Goal: Task Accomplishment & Management: Manage account settings

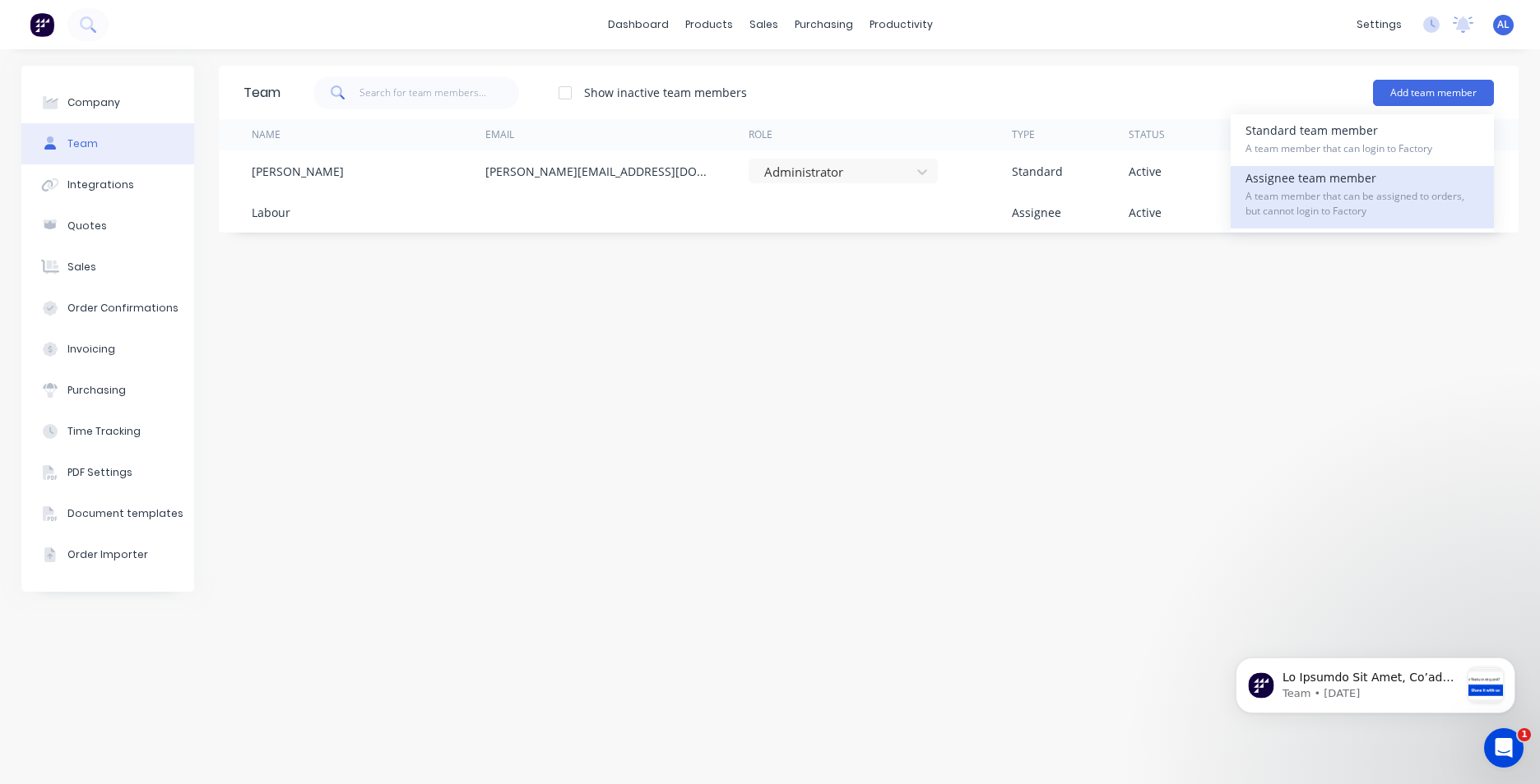
click at [1333, 213] on span "A team member that can be assigned to orders, but cannot login to Factory" at bounding box center [1362, 204] width 233 height 29
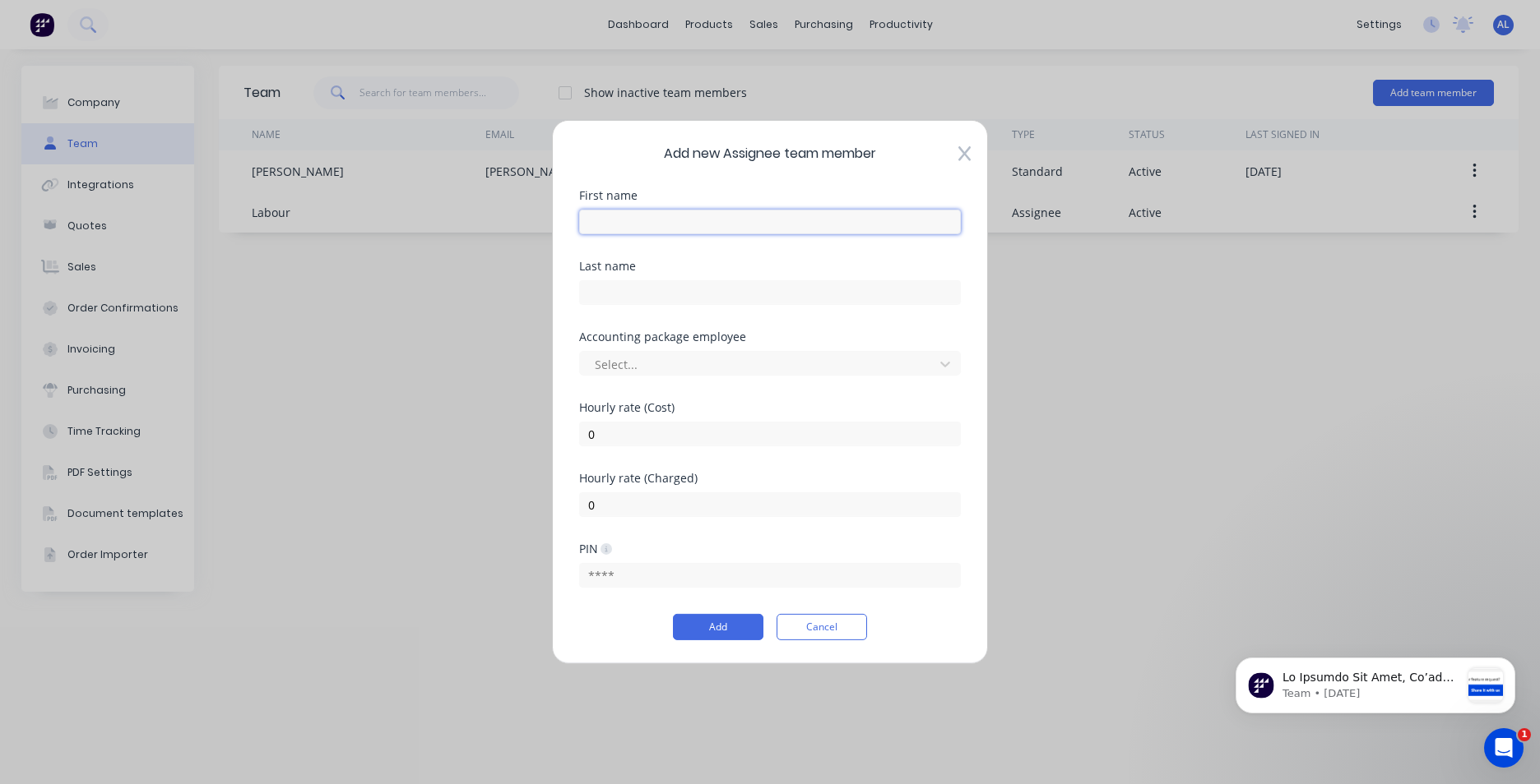
click at [714, 229] on input "text" at bounding box center [769, 222] width 382 height 25
type input "[PERSON_NAME]"
click at [736, 290] on input "text" at bounding box center [769, 293] width 382 height 25
type input "[PERSON_NAME]"
click at [944, 368] on icon at bounding box center [944, 364] width 16 height 16
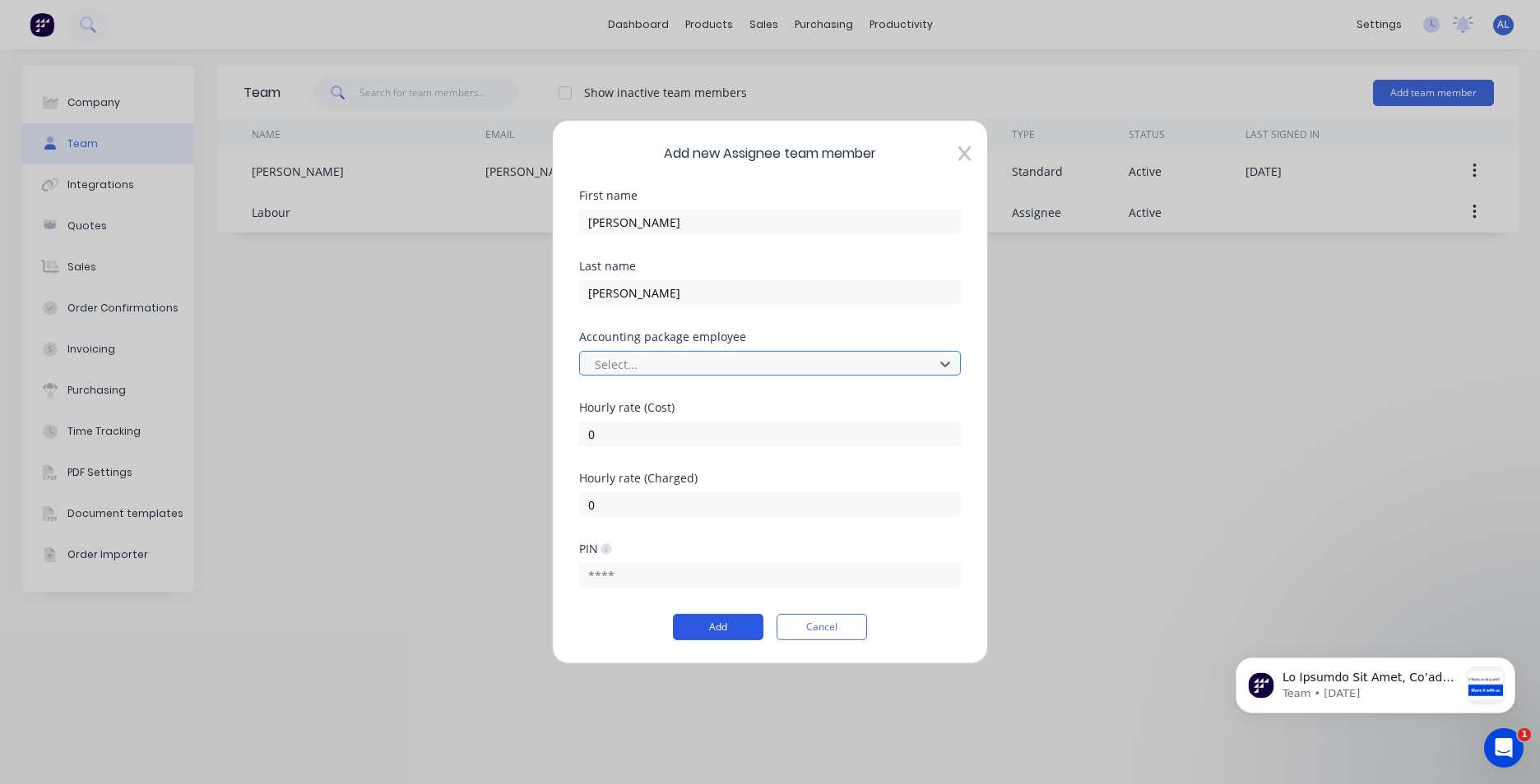
click at [707, 622] on button "Add" at bounding box center [718, 627] width 91 height 27
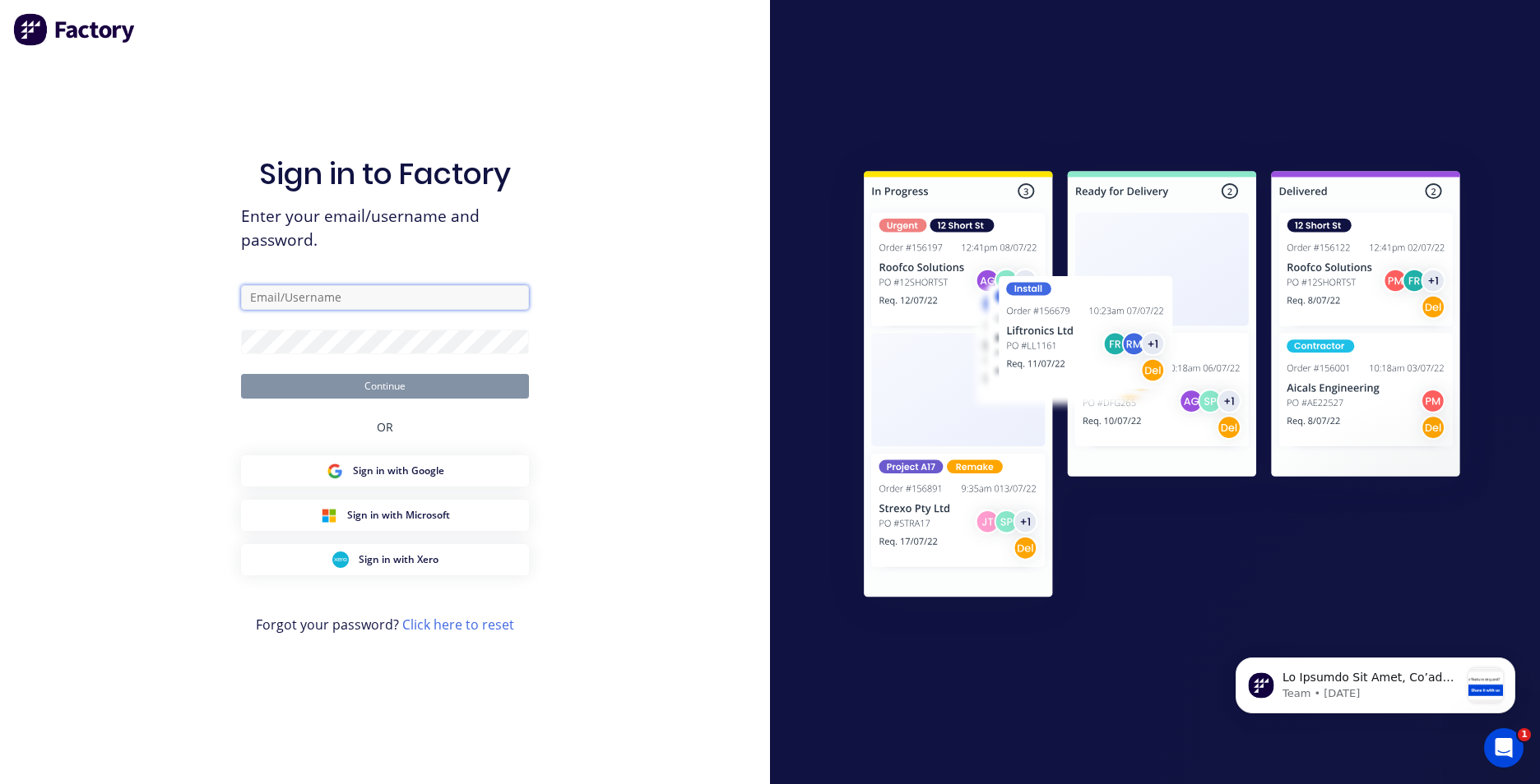
type input "[PERSON_NAME][EMAIL_ADDRESS][DOMAIN_NAME]"
click at [447, 391] on button "Continue" at bounding box center [385, 386] width 288 height 25
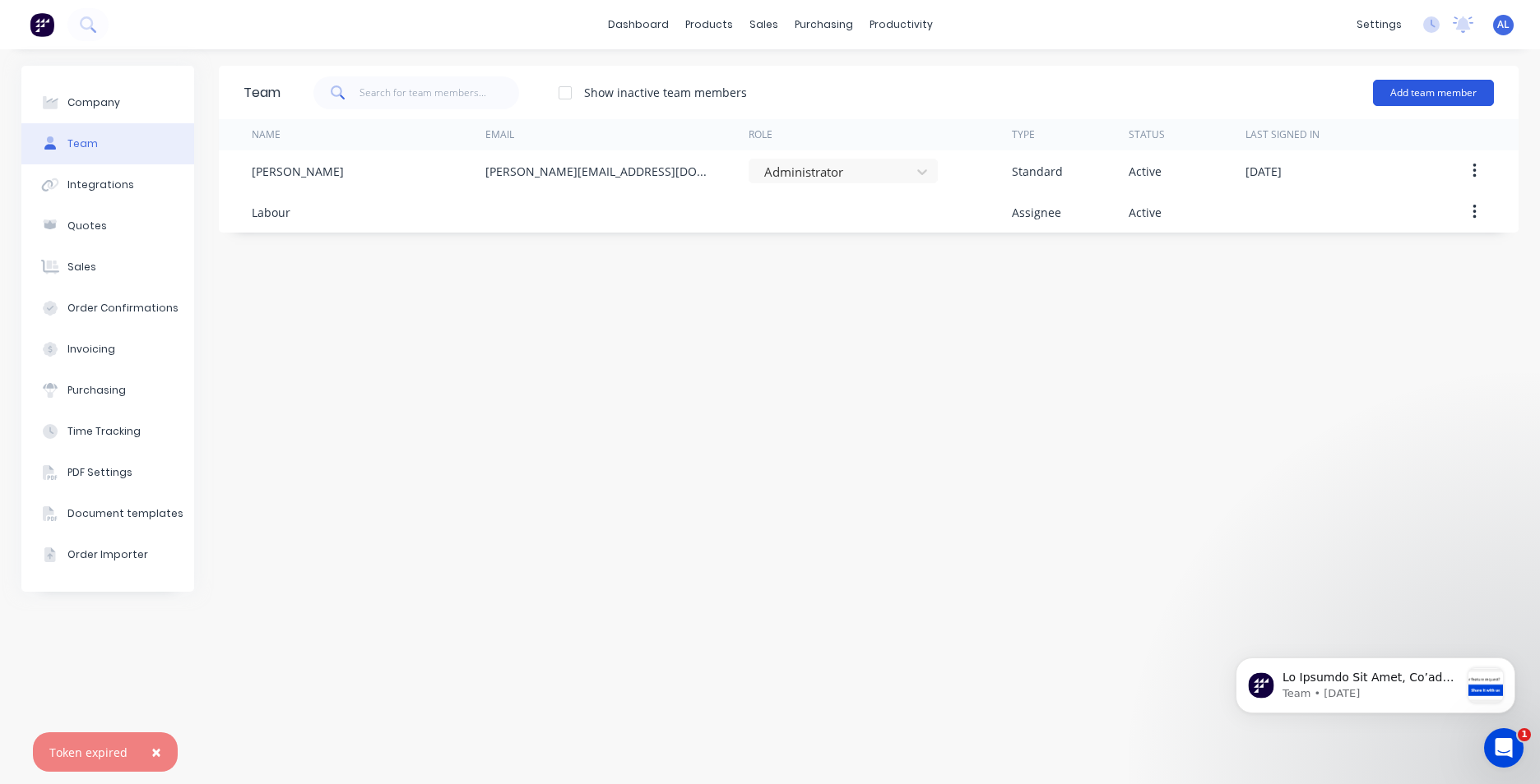
click at [1442, 92] on button "Add team member" at bounding box center [1433, 93] width 121 height 27
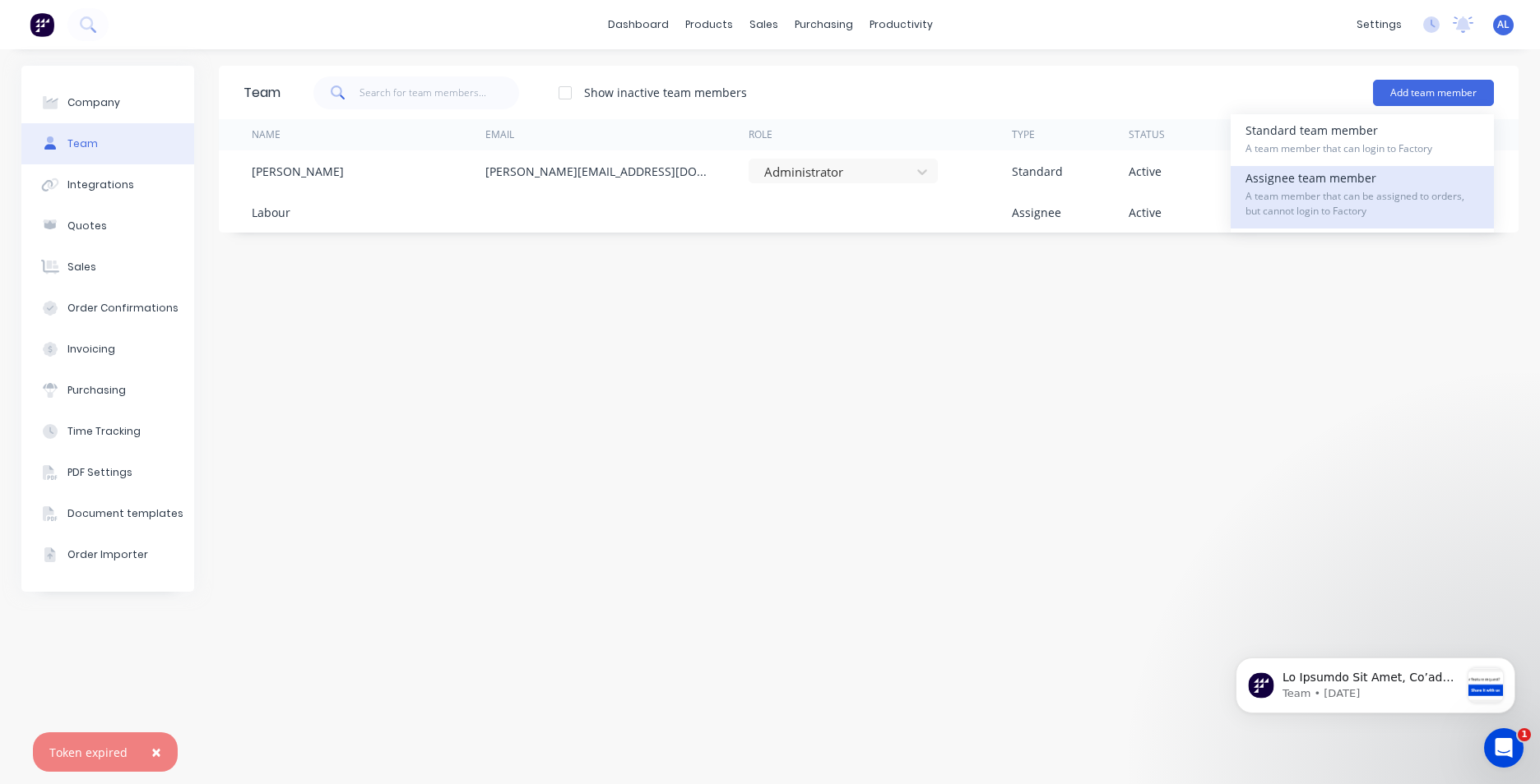
click at [1383, 178] on div "Assignee team member A team member that can be assigned to orders, but cannot l…" at bounding box center [1362, 198] width 233 height 62
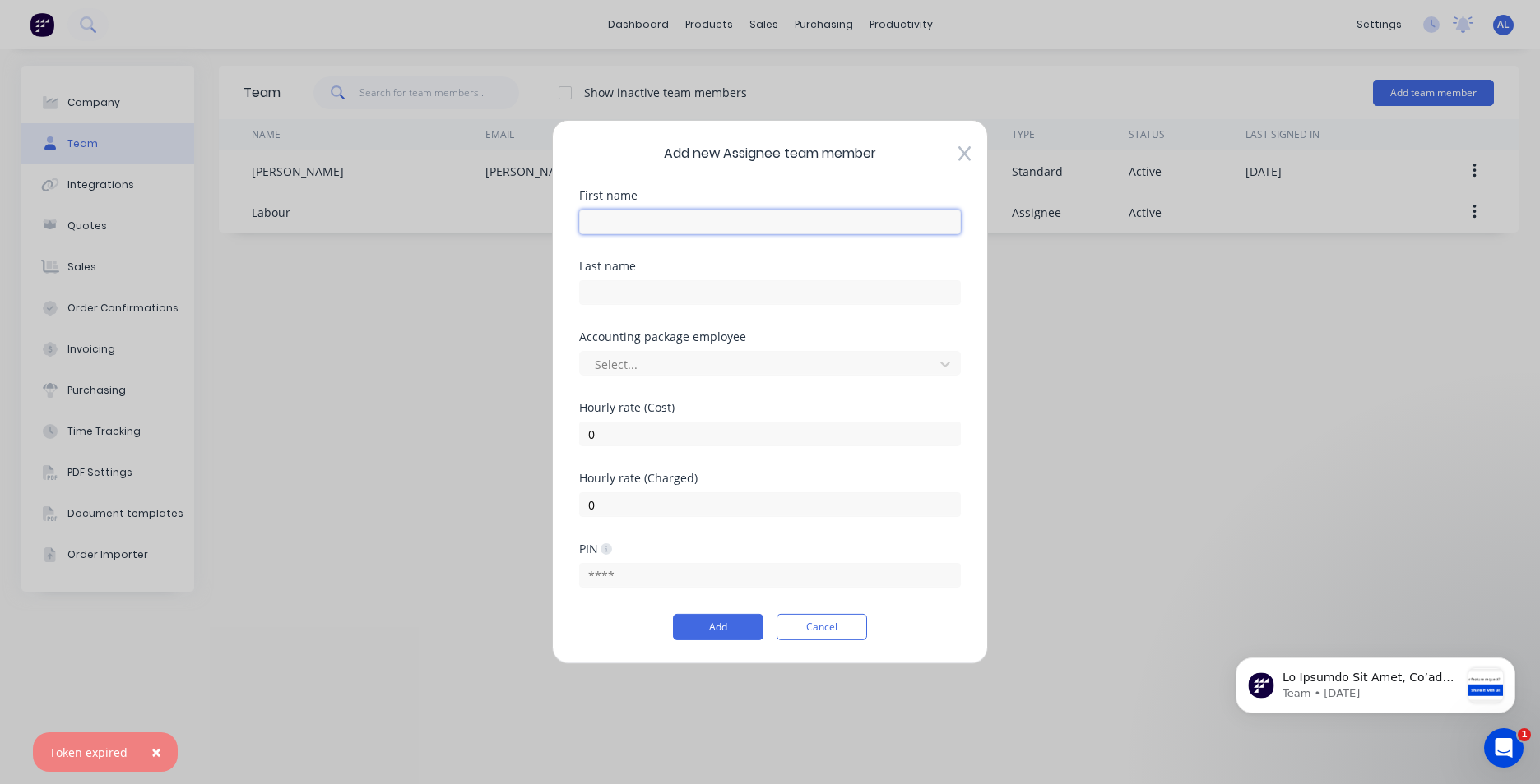
click at [777, 225] on input "text" at bounding box center [769, 222] width 382 height 25
type input "[PERSON_NAME]"
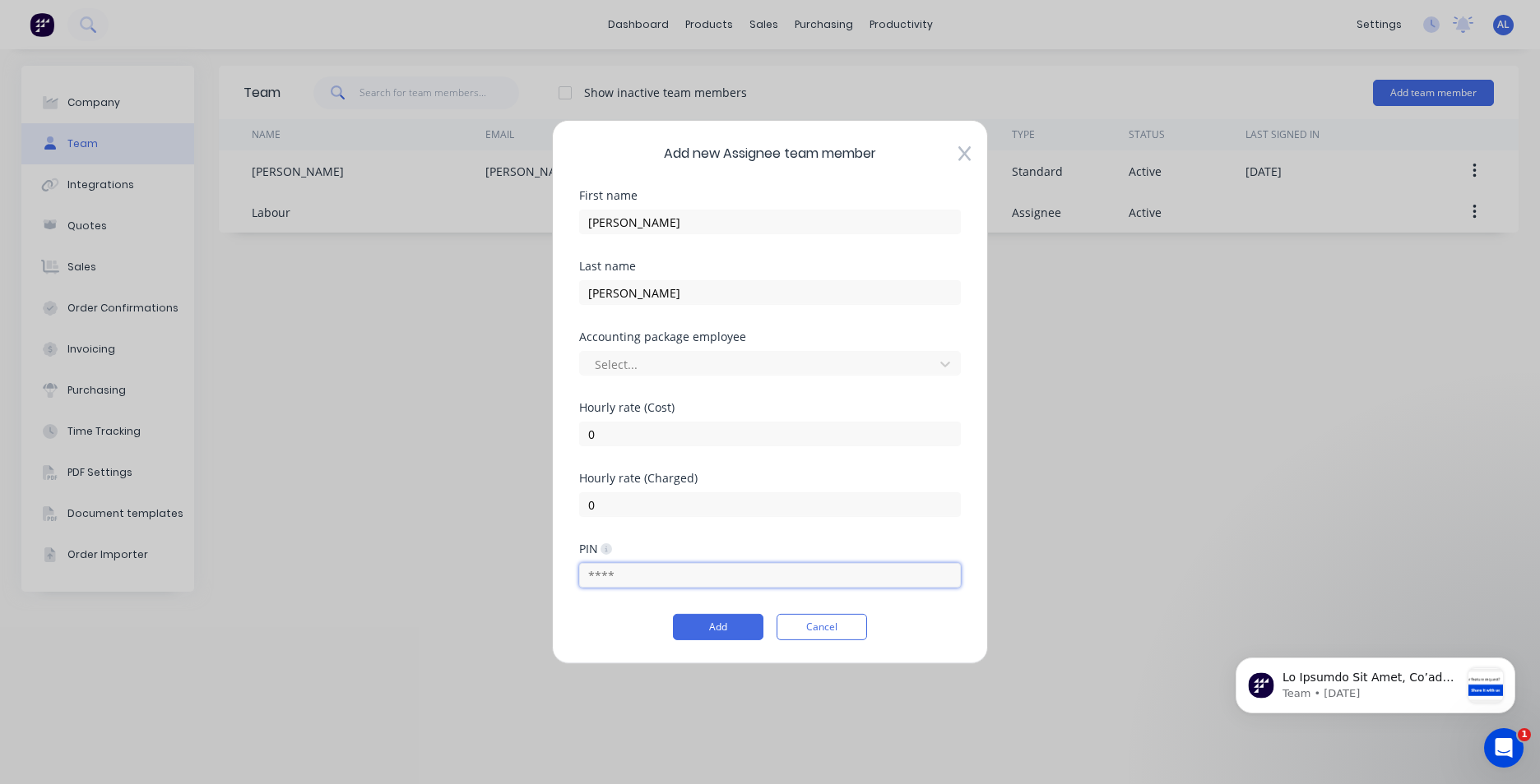
click at [643, 586] on input "text" at bounding box center [769, 576] width 382 height 25
click at [611, 703] on div "Add new Assignee team member First name [PERSON_NAME] Last name [PERSON_NAME] A…" at bounding box center [770, 392] width 1540 height 784
click at [708, 621] on button "Add" at bounding box center [718, 627] width 91 height 27
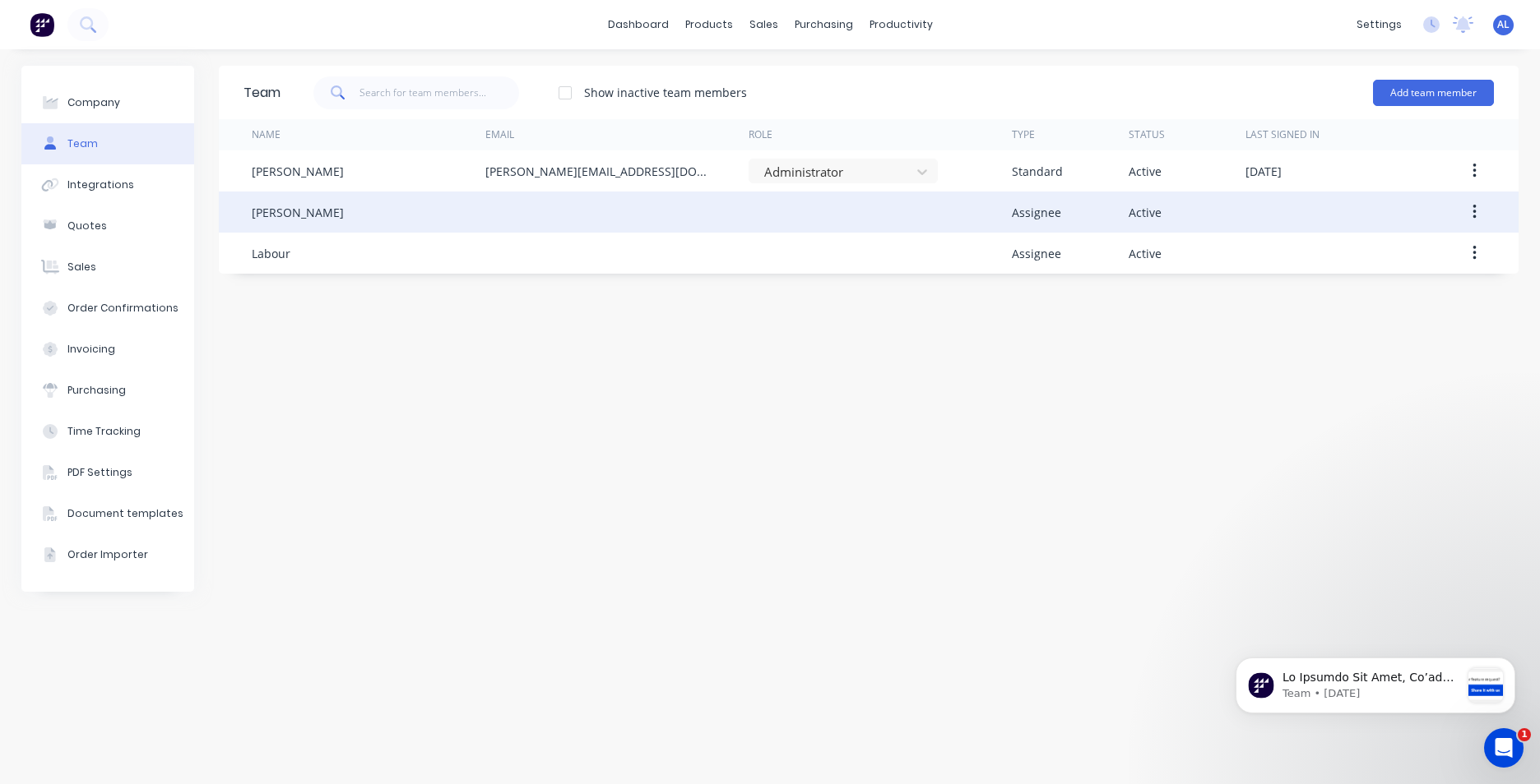
click at [1471, 201] on button "button" at bounding box center [1474, 212] width 38 height 29
click at [1432, 256] on div "Edit" at bounding box center [1415, 255] width 126 height 24
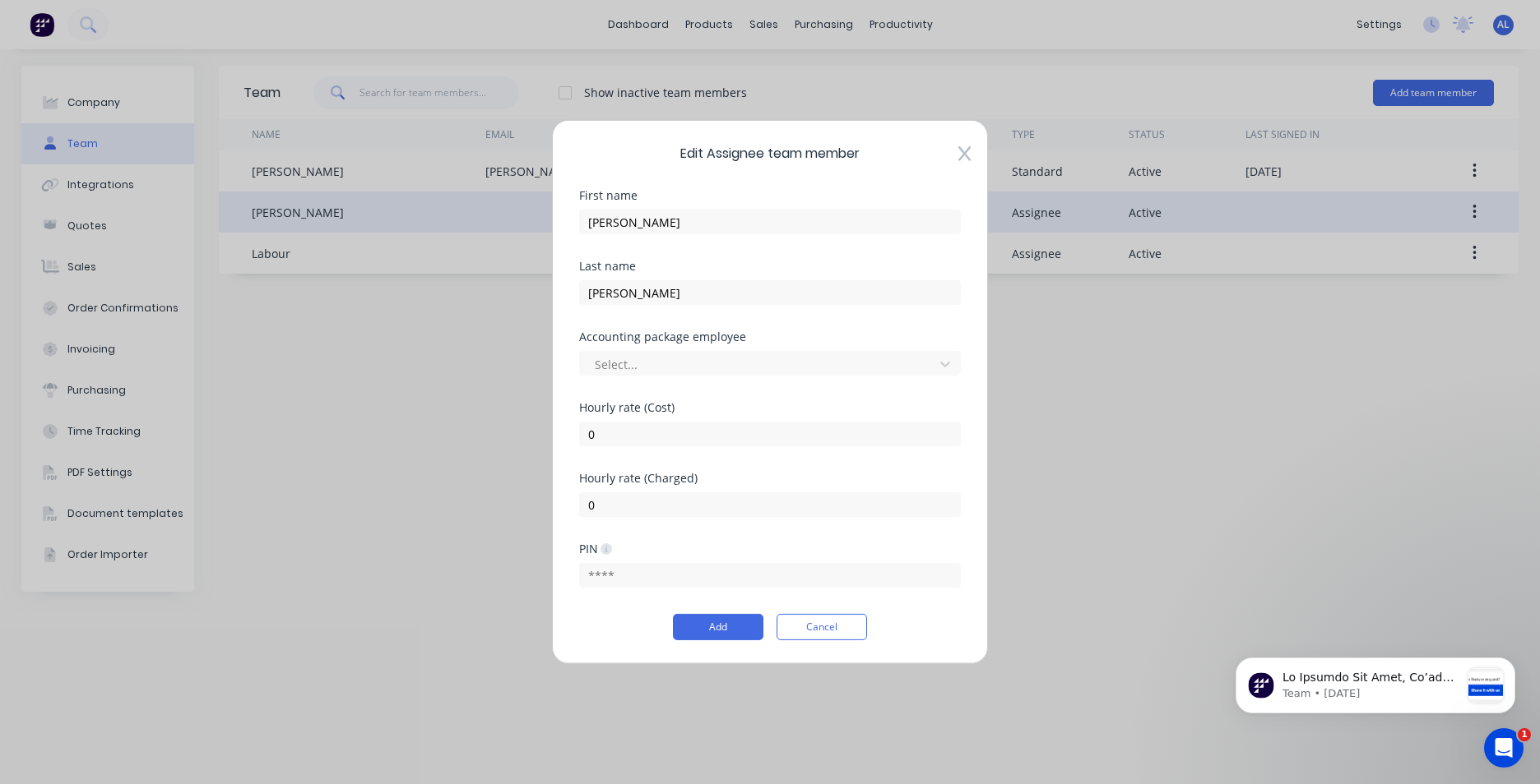
click at [959, 149] on icon at bounding box center [964, 154] width 12 height 15
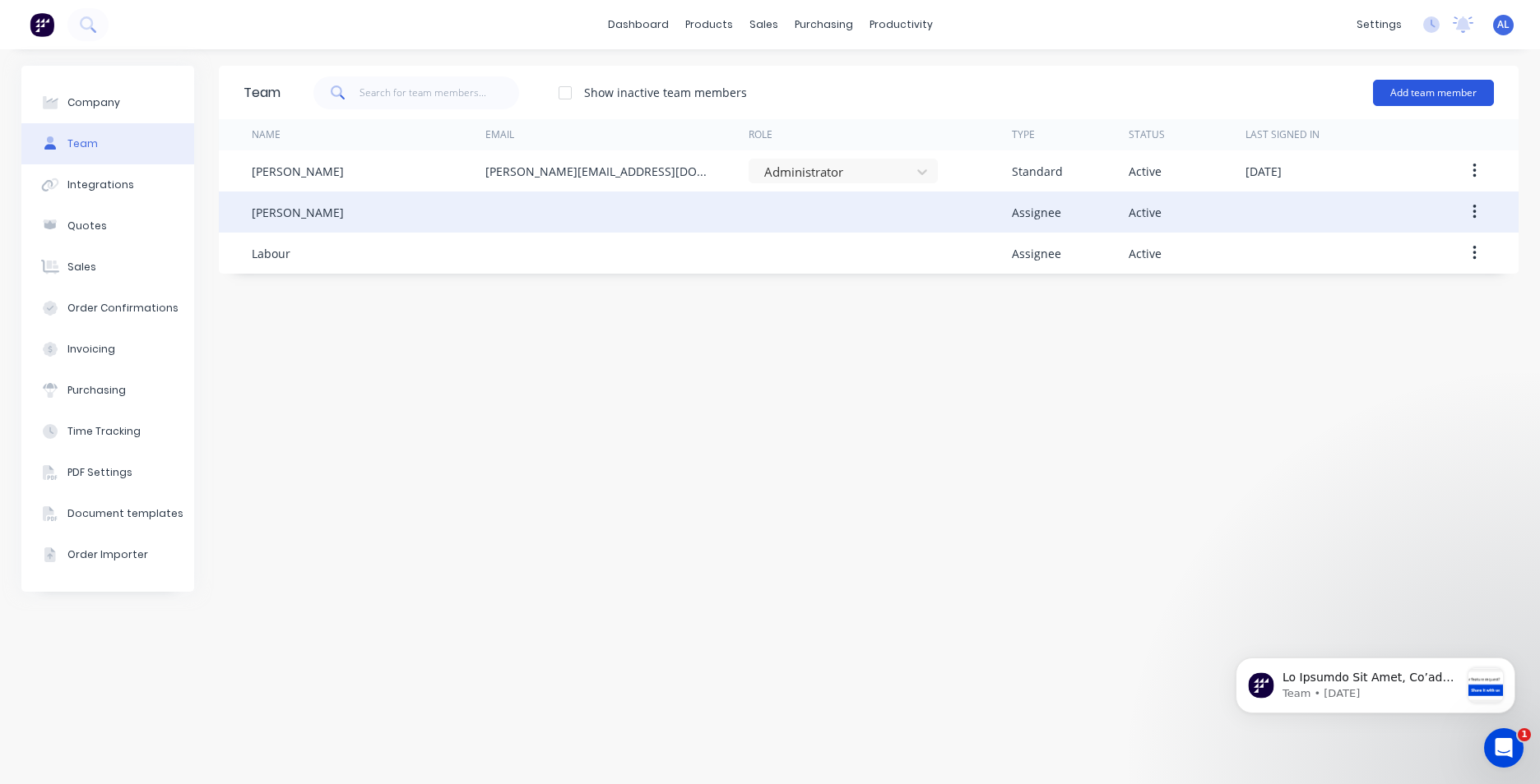
click at [1448, 99] on button "Add team member" at bounding box center [1433, 93] width 121 height 27
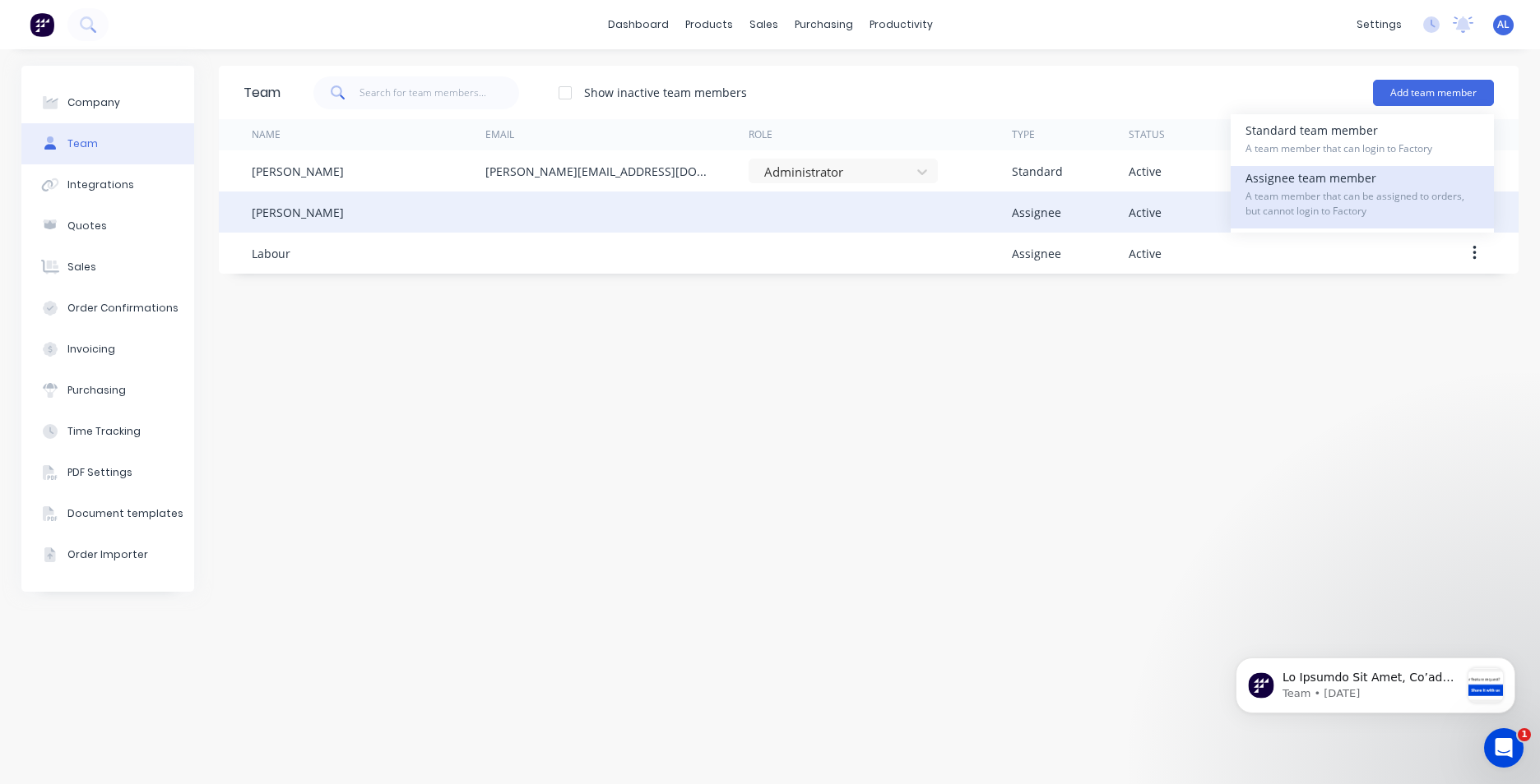
click at [1358, 181] on div "Assignee team member A team member that can be assigned to orders, but cannot l…" at bounding box center [1362, 198] width 233 height 62
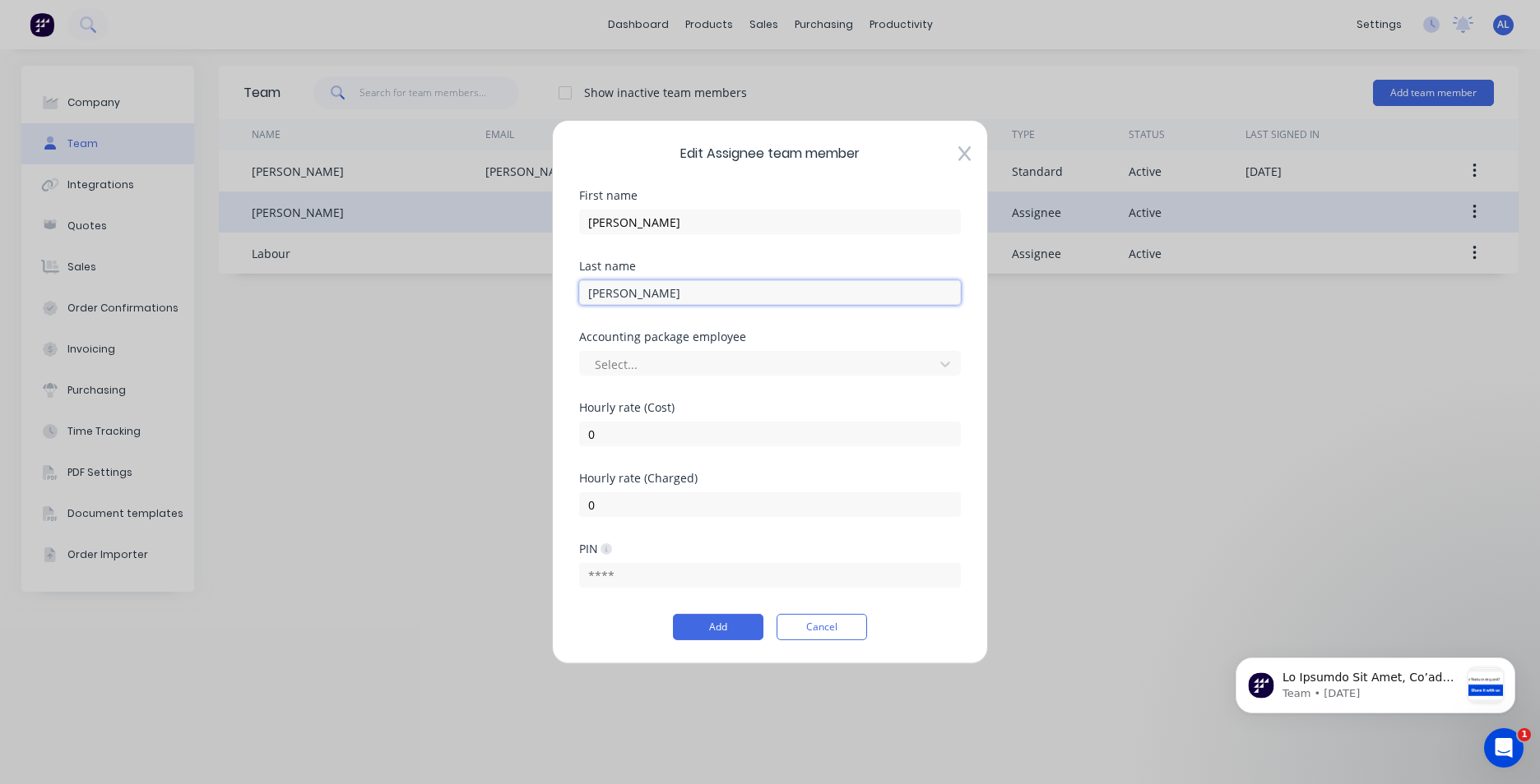
click at [659, 285] on input "[PERSON_NAME]" at bounding box center [769, 293] width 382 height 25
type input "H"
click at [645, 206] on div "[PERSON_NAME]" at bounding box center [769, 220] width 382 height 28
click at [638, 222] on input "[PERSON_NAME]" at bounding box center [769, 222] width 382 height 25
type input "K"
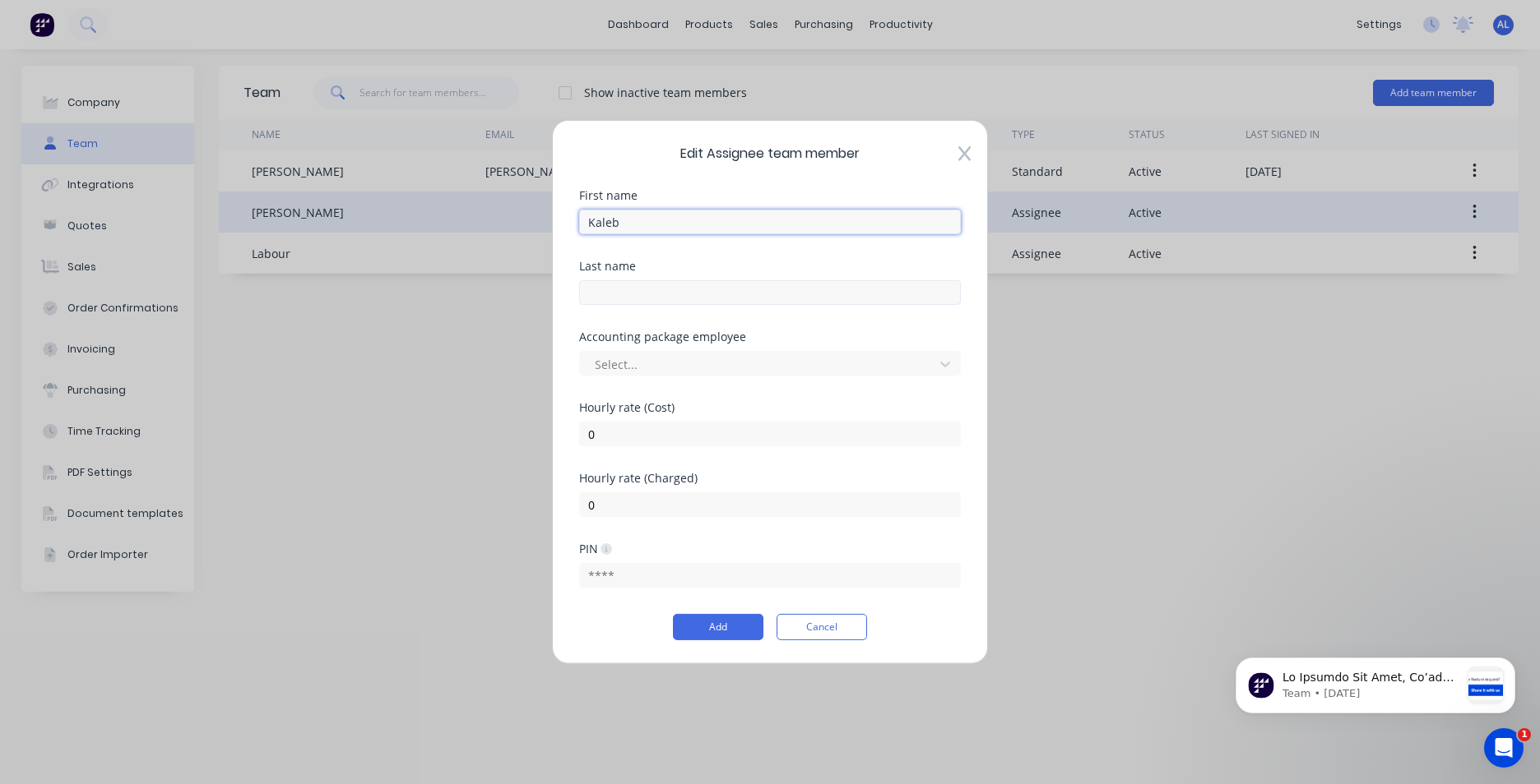
type input "Kaleb"
click at [613, 282] on input "text" at bounding box center [769, 293] width 382 height 25
click at [685, 294] on input "[PERSON_NAME]" at bounding box center [769, 293] width 382 height 25
type input "[PERSON_NAME]"
click at [719, 621] on button "Add" at bounding box center [718, 627] width 91 height 27
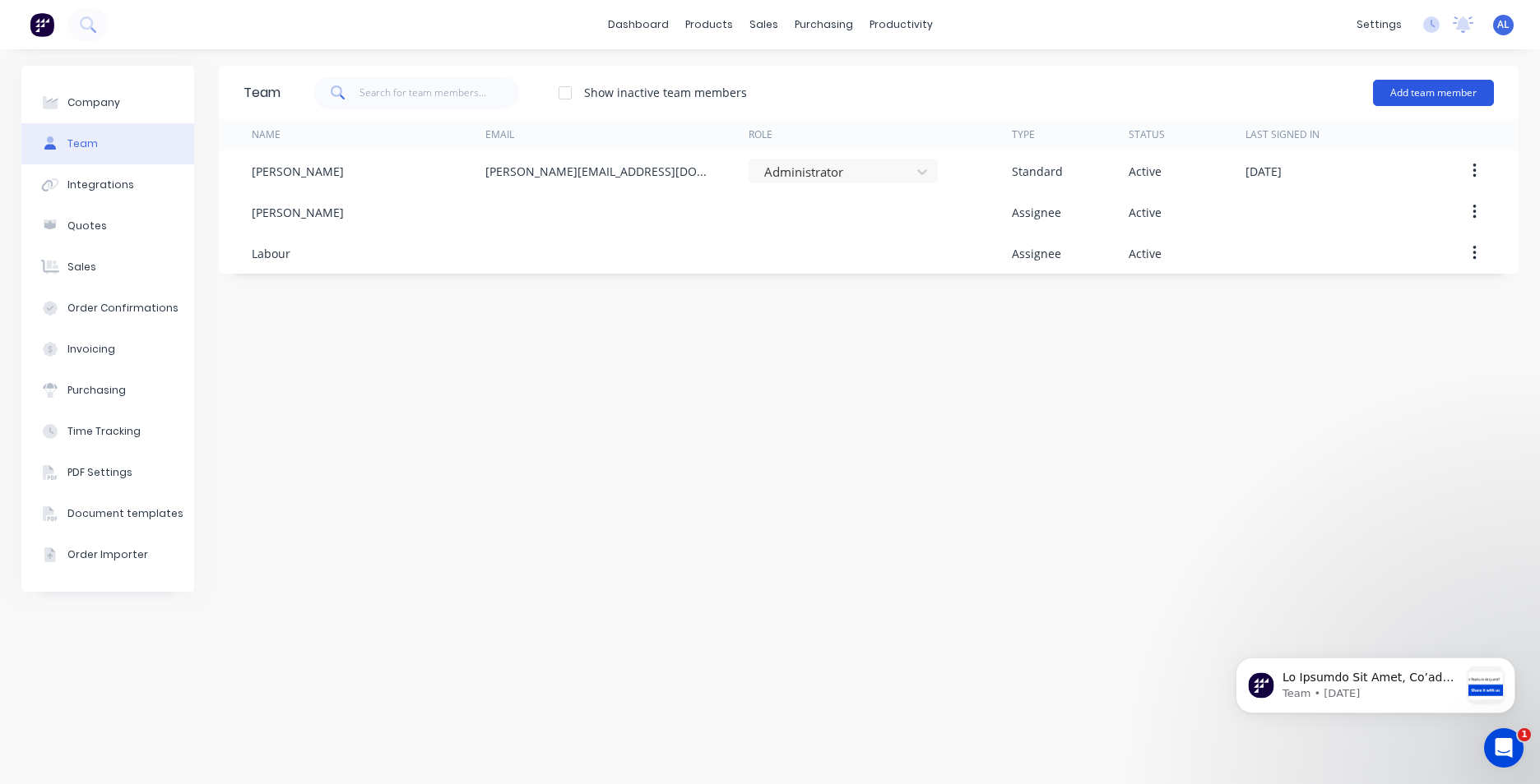
click at [1433, 82] on button "Add team member" at bounding box center [1433, 93] width 121 height 27
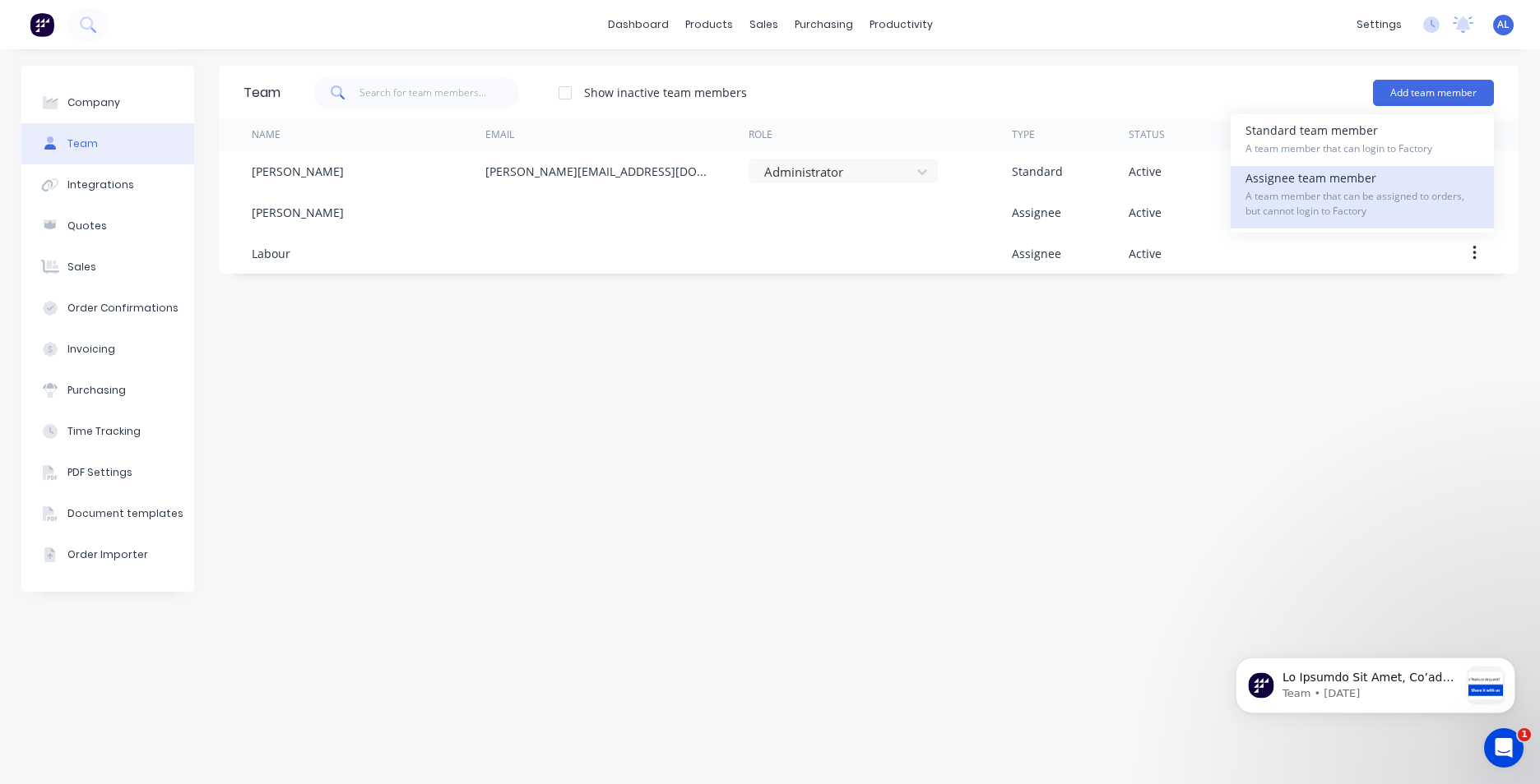
click at [1417, 201] on span "A team member that can be assigned to orders, but cannot login to Factory" at bounding box center [1362, 204] width 233 height 29
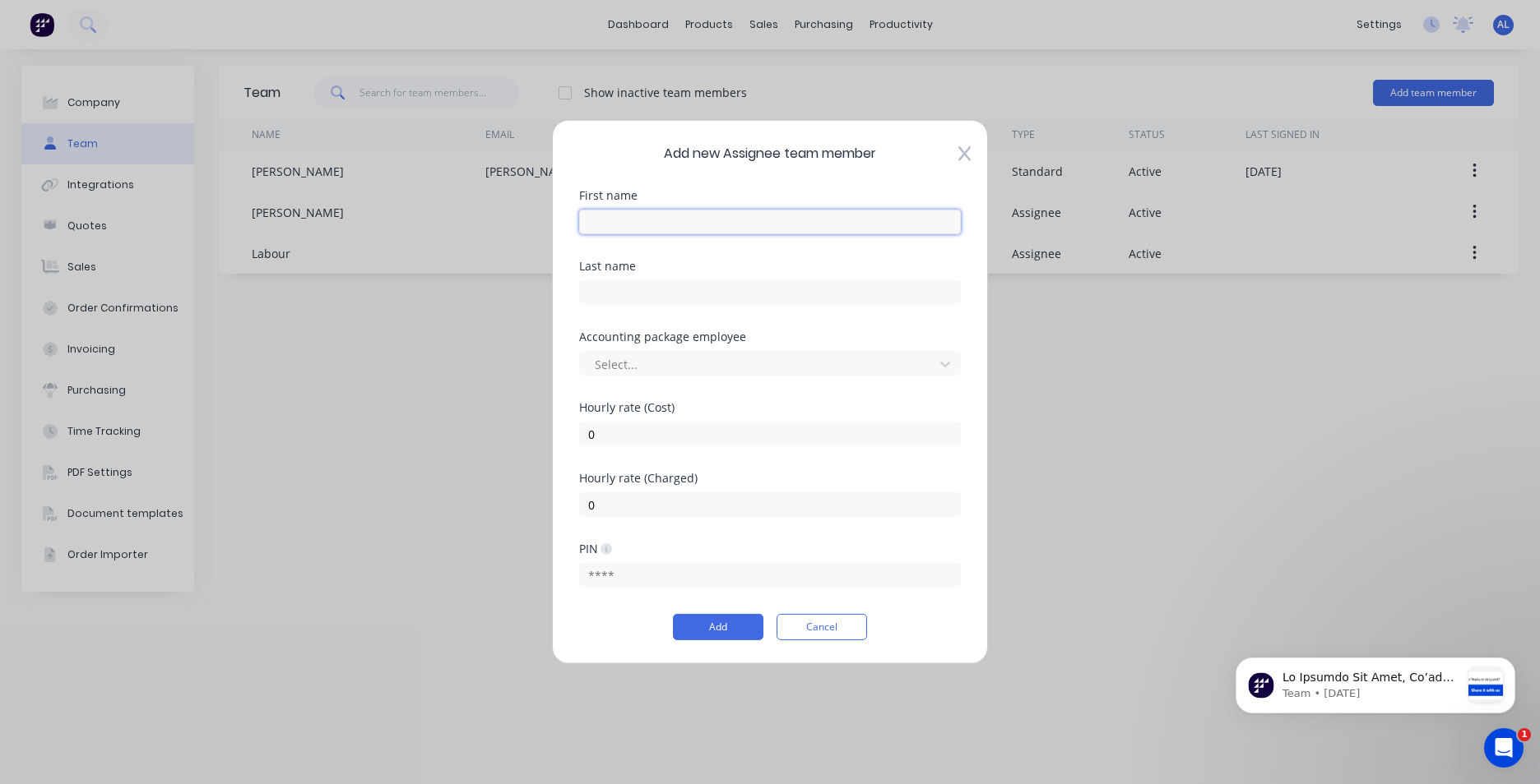
click at [652, 230] on input "text" at bounding box center [769, 222] width 382 height 25
type input "[PERSON_NAME]"
click at [626, 286] on input "text" at bounding box center [769, 293] width 382 height 25
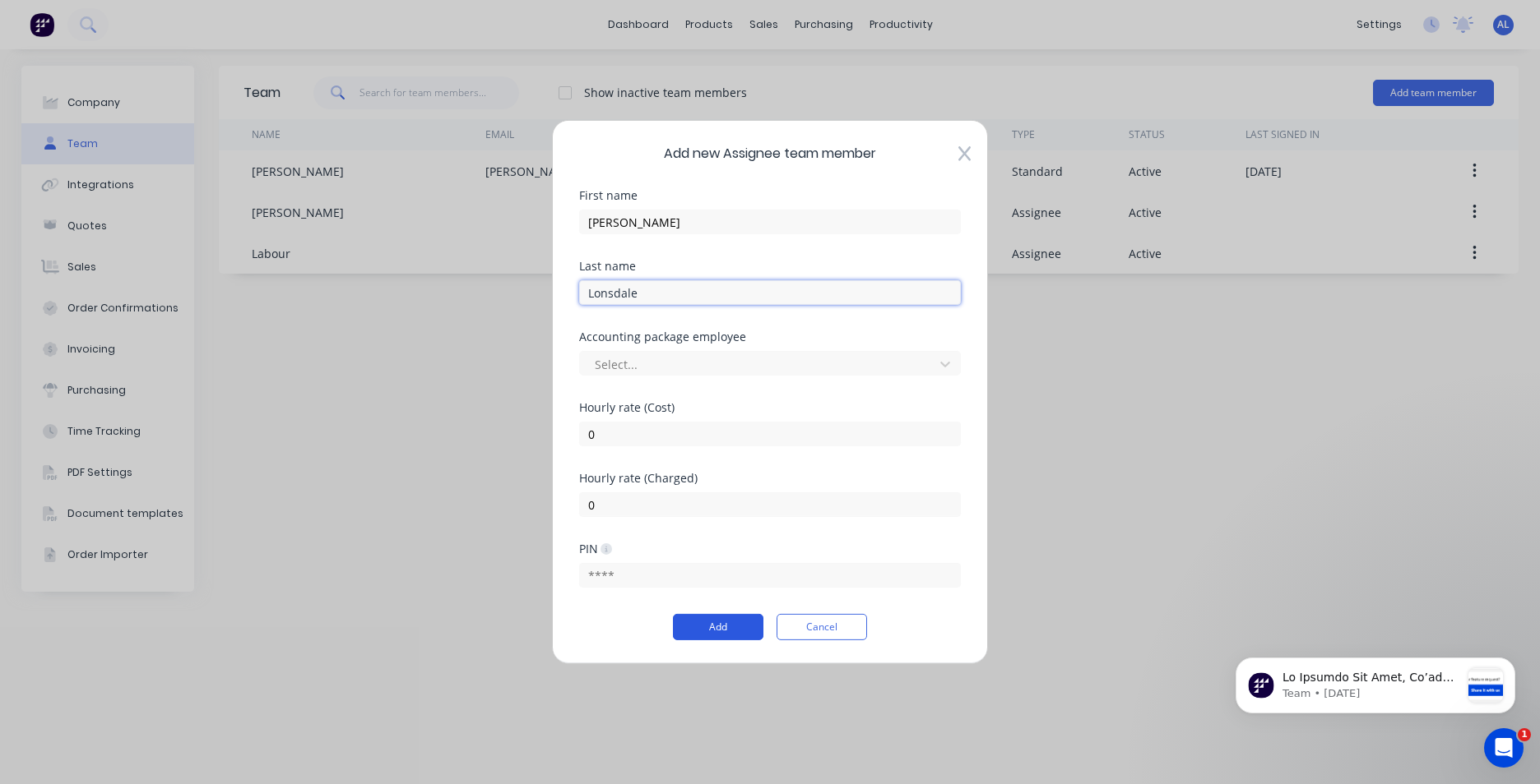
type input "Lonsdale"
click at [742, 625] on button "Add" at bounding box center [718, 627] width 91 height 27
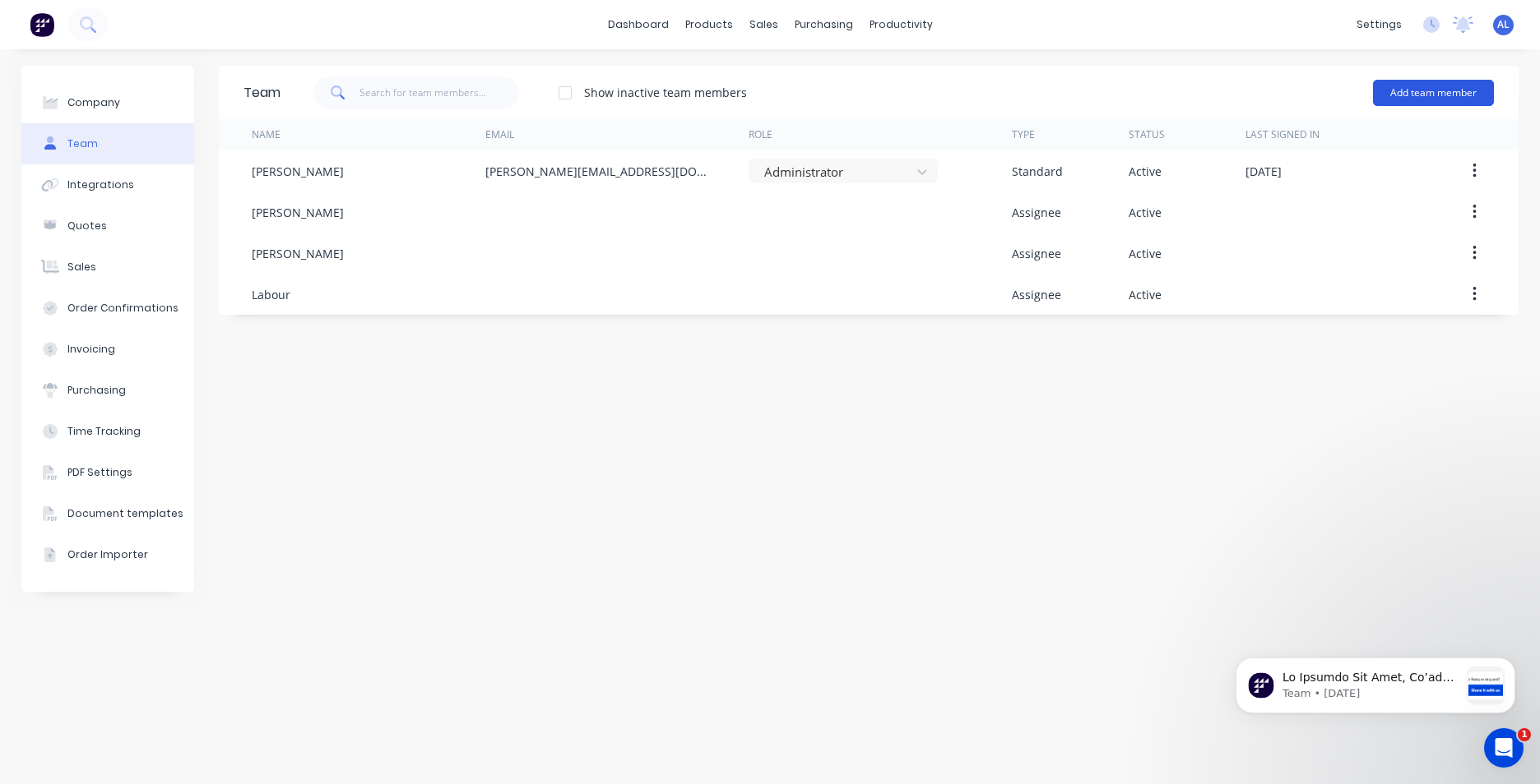
click at [1422, 90] on button "Add team member" at bounding box center [1433, 93] width 121 height 27
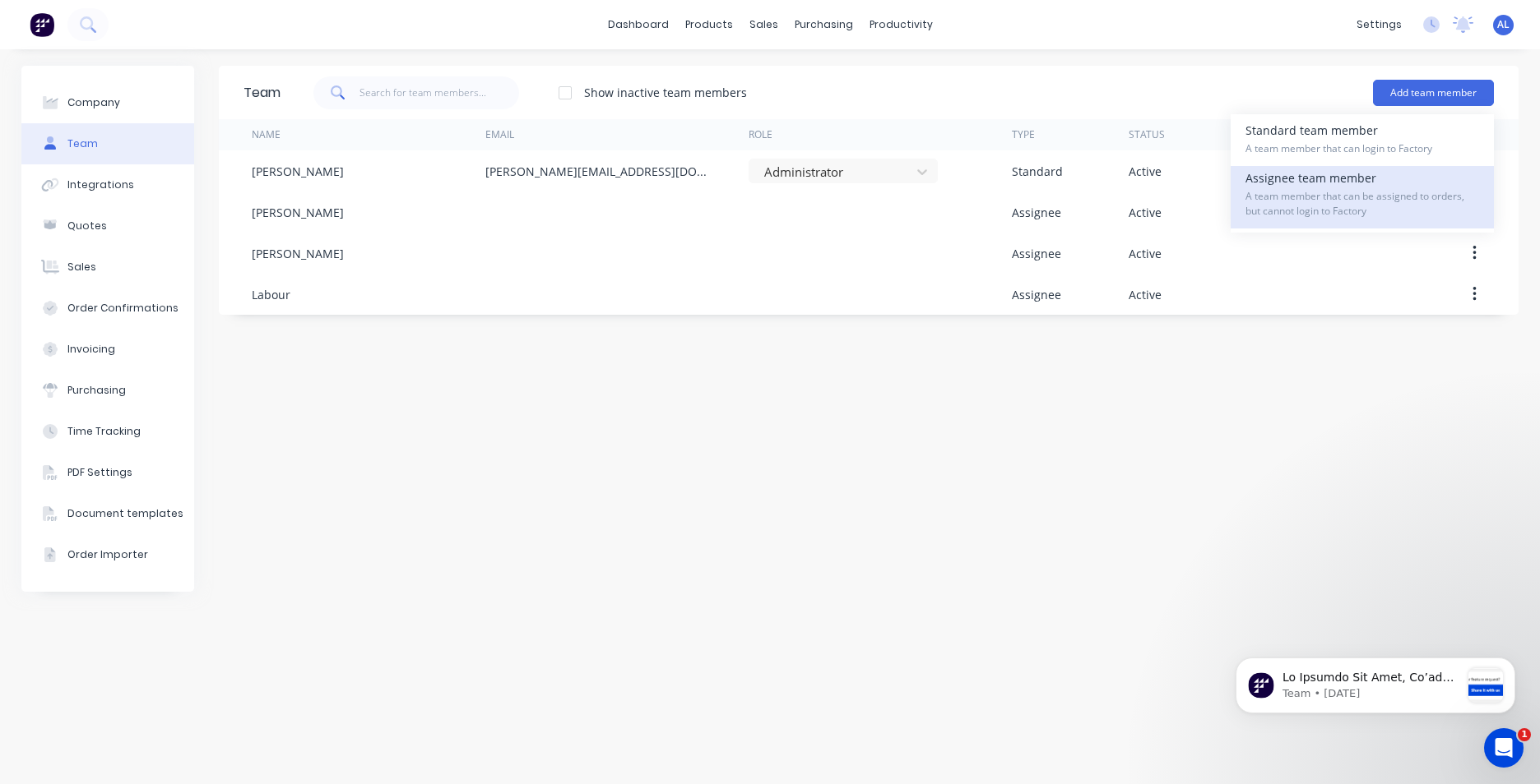
click at [1390, 184] on div "Assignee team member A team member that can be assigned to orders, but cannot l…" at bounding box center [1362, 198] width 233 height 62
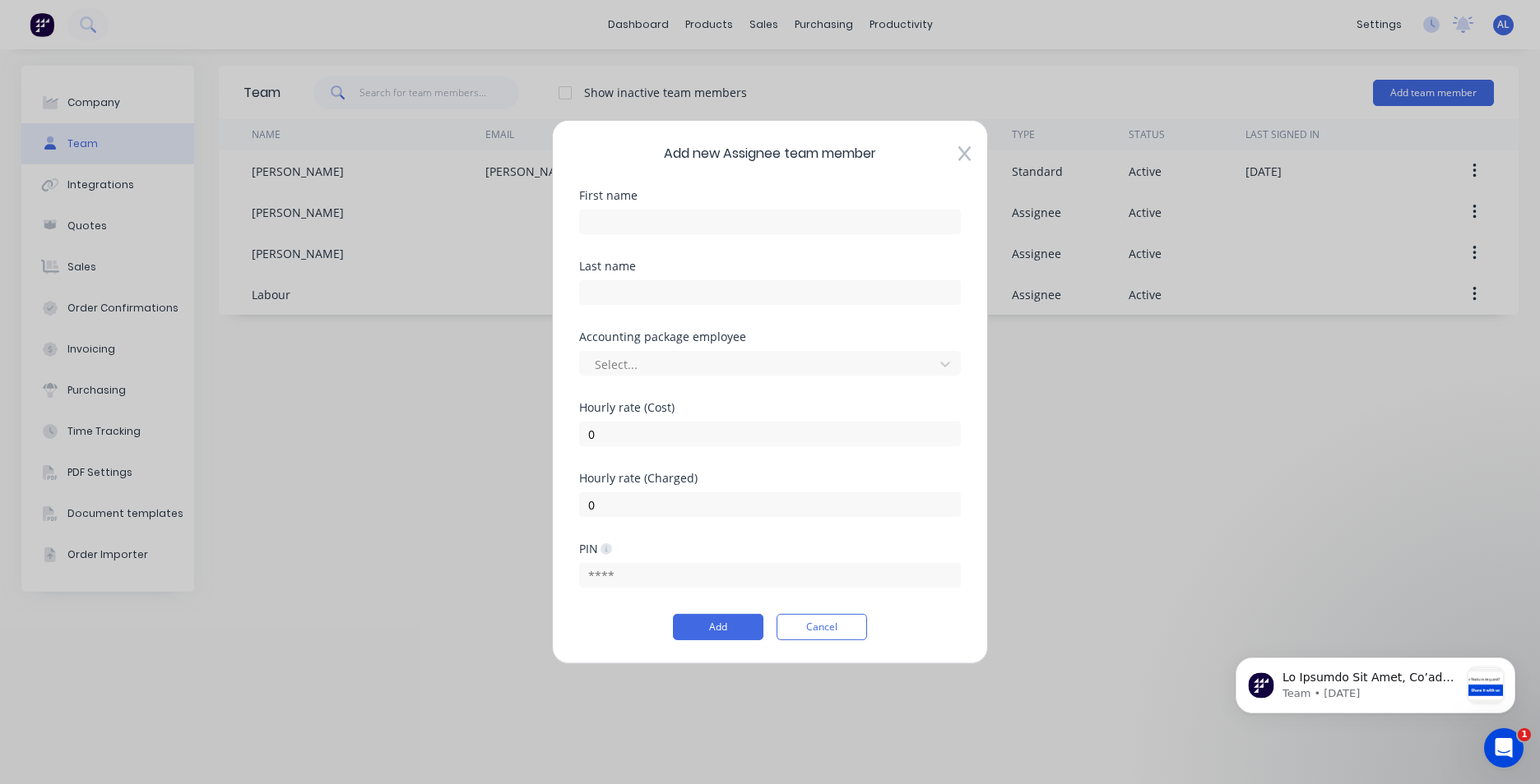
click at [762, 234] on div "First name" at bounding box center [769, 224] width 382 height 70
click at [761, 229] on input "text" at bounding box center [769, 222] width 382 height 25
type input "[PERSON_NAME]"
click at [607, 285] on input "text" at bounding box center [769, 293] width 382 height 25
type input "[PERSON_NAME]"
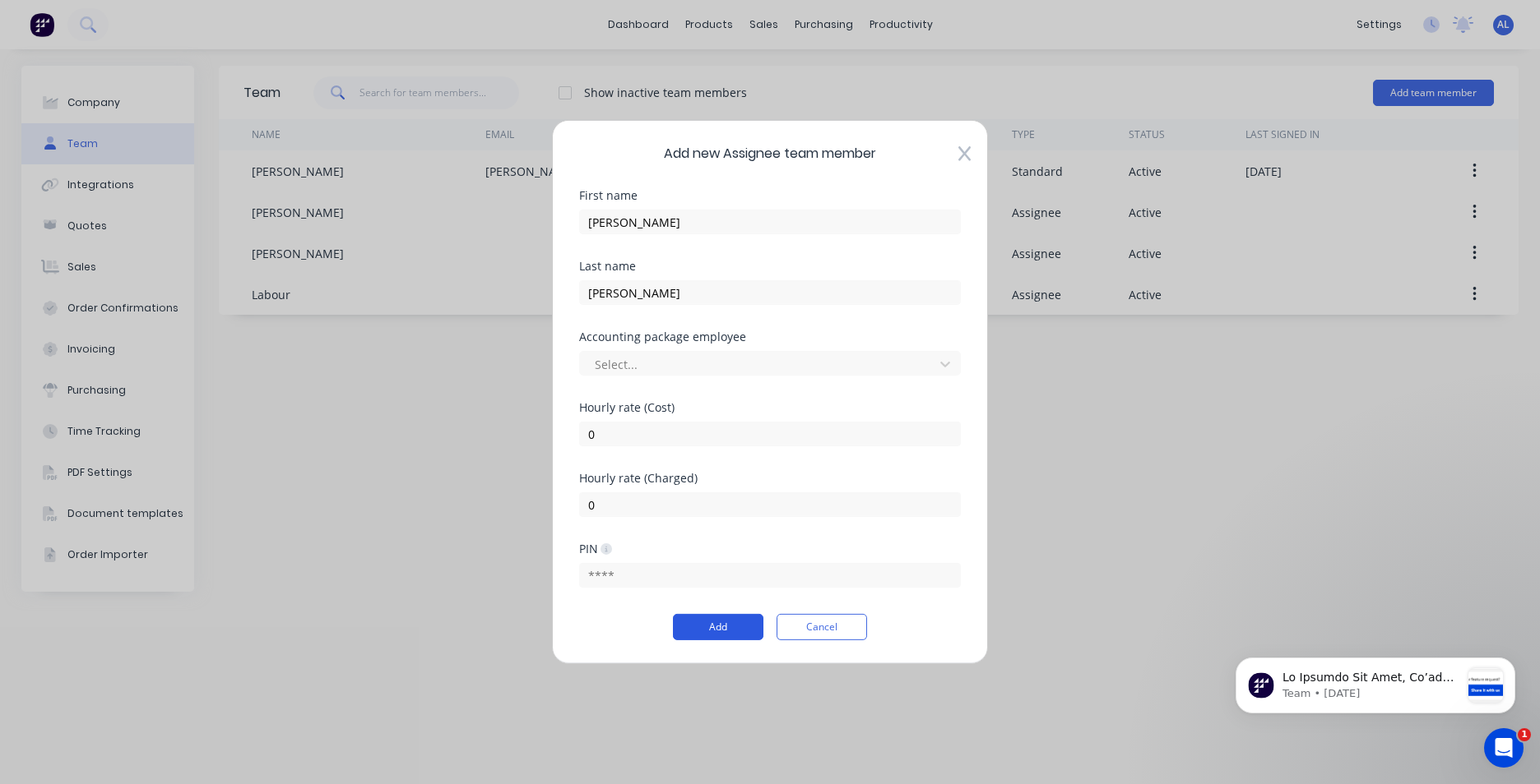
click at [742, 630] on button "Add" at bounding box center [718, 627] width 91 height 27
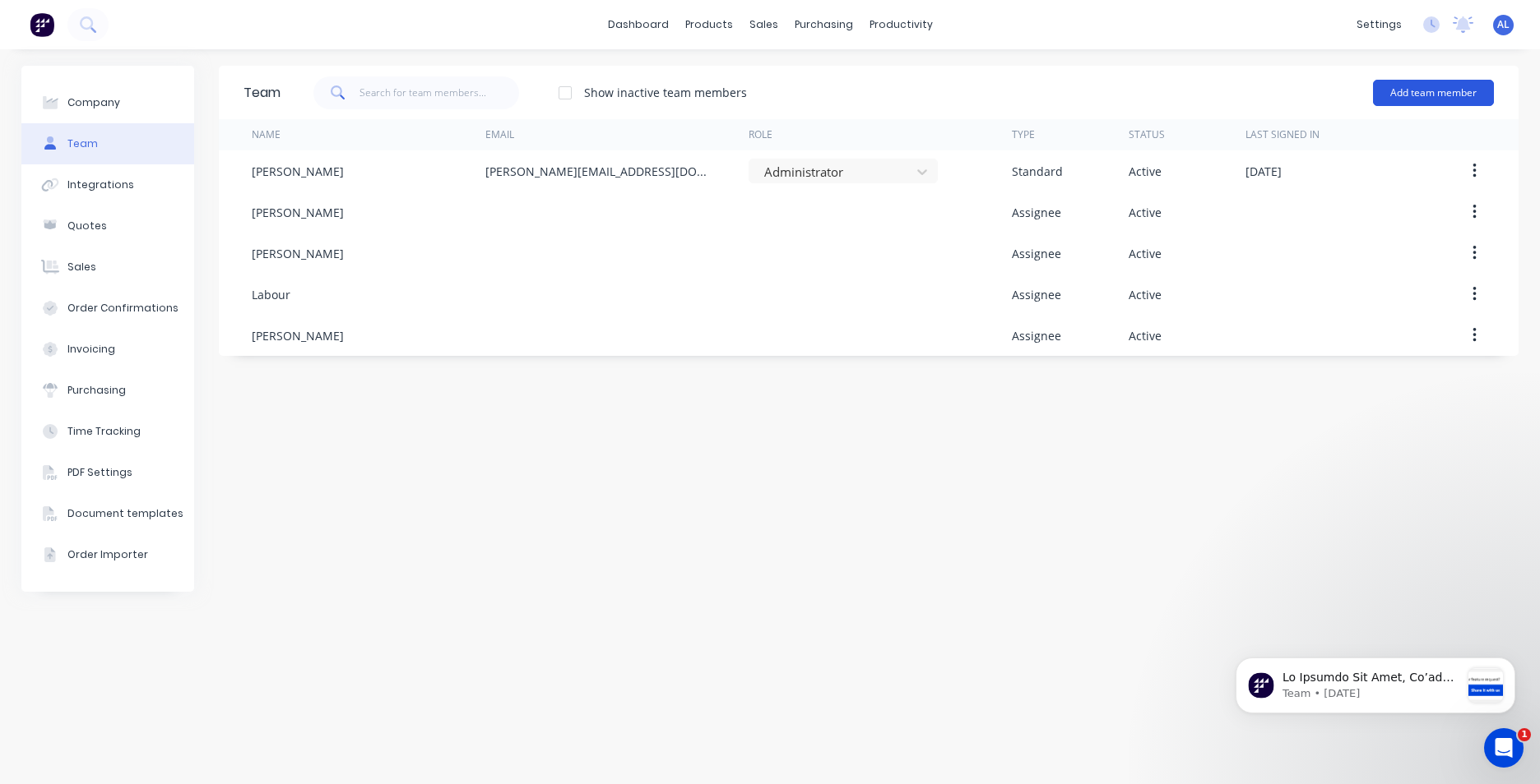
click at [1447, 100] on button "Add team member" at bounding box center [1433, 93] width 121 height 27
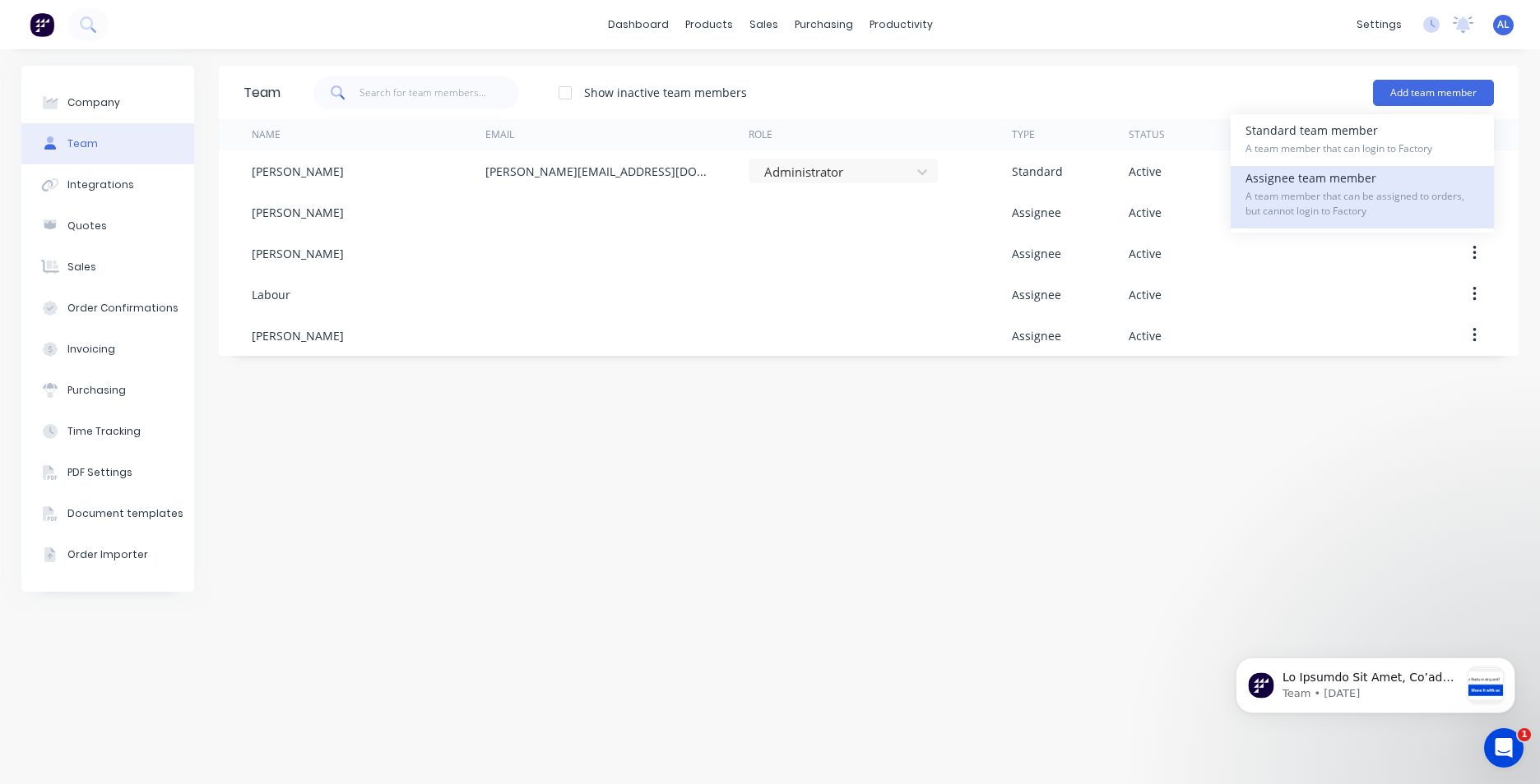
click at [1390, 195] on span "A team member that can be assigned to orders, but cannot login to Factory" at bounding box center [1362, 204] width 233 height 29
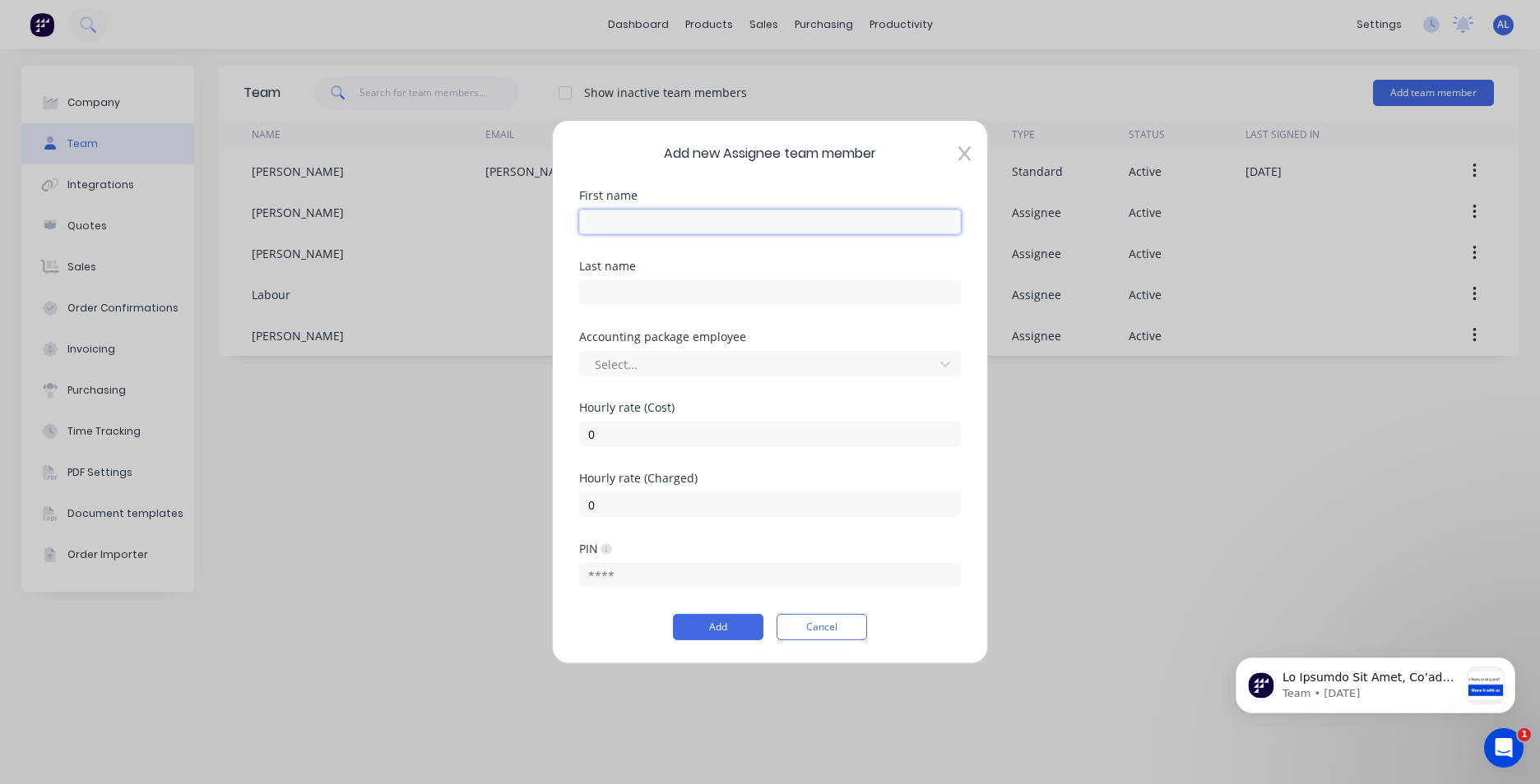
click at [684, 226] on input "text" at bounding box center [769, 222] width 382 height 25
type input "[GEOGRAPHIC_DATA]"
click at [669, 293] on input "text" at bounding box center [769, 293] width 382 height 25
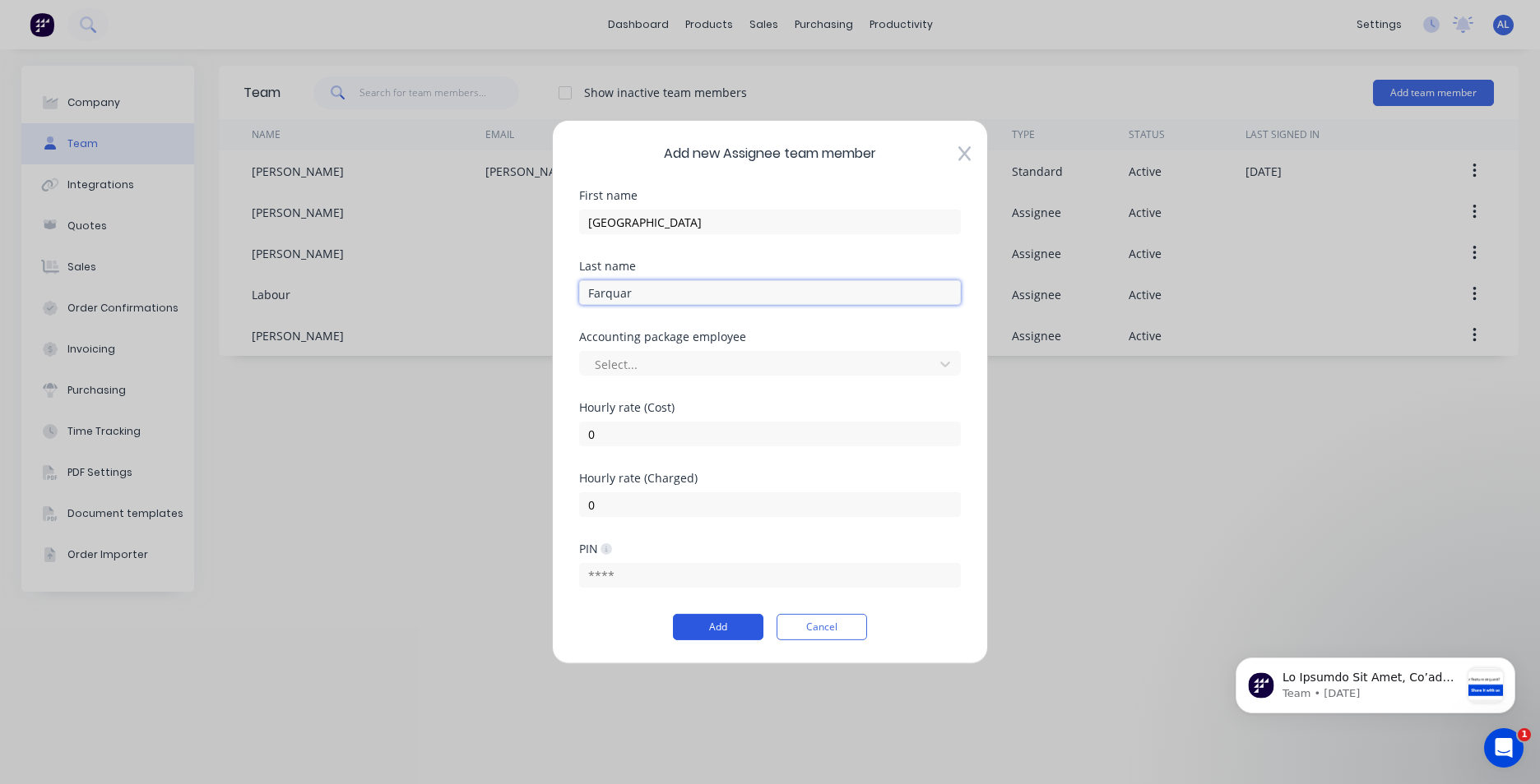
type input "Farquar"
click at [734, 620] on button "Add" at bounding box center [718, 627] width 91 height 27
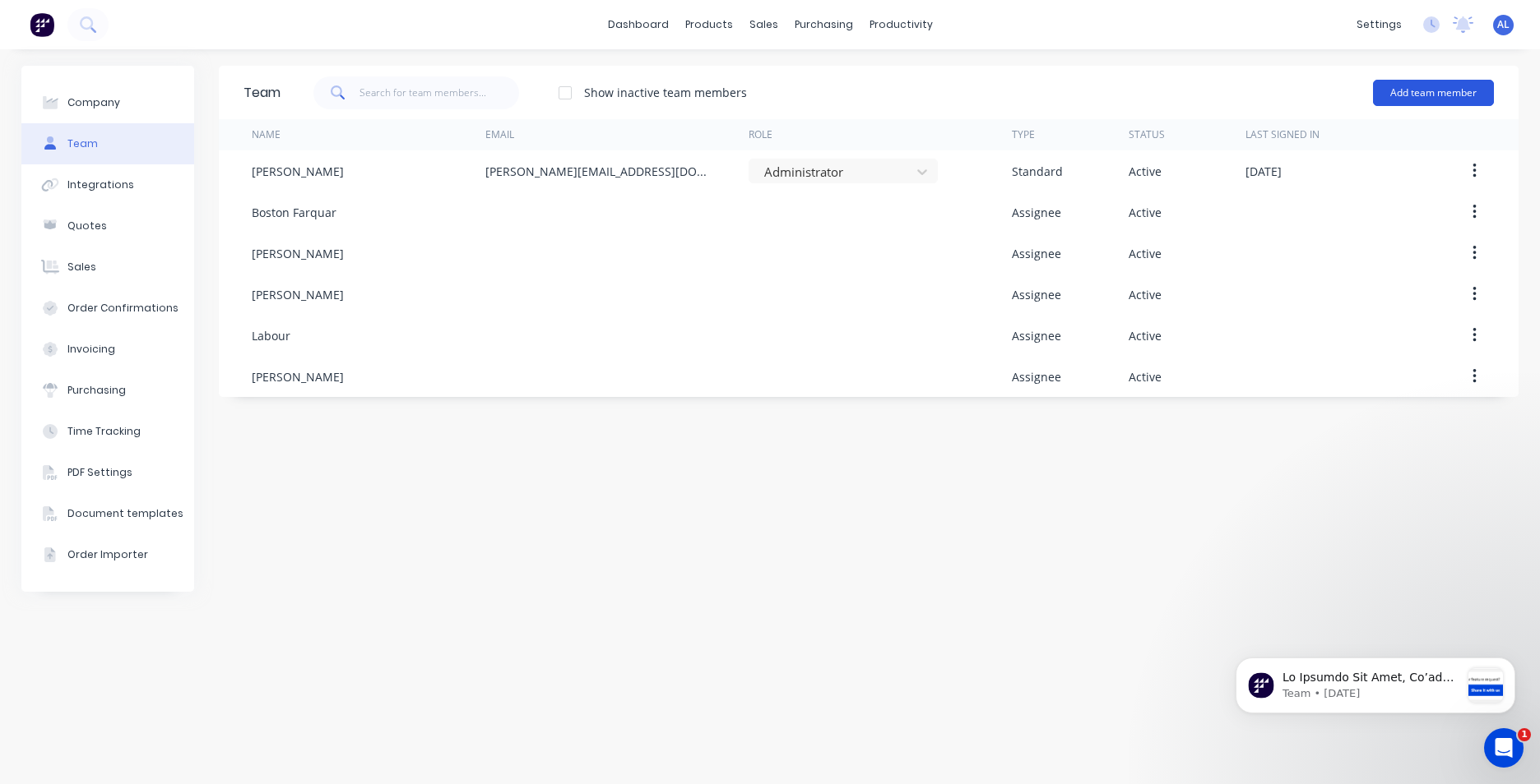
click at [1447, 89] on button "Add team member" at bounding box center [1433, 93] width 121 height 27
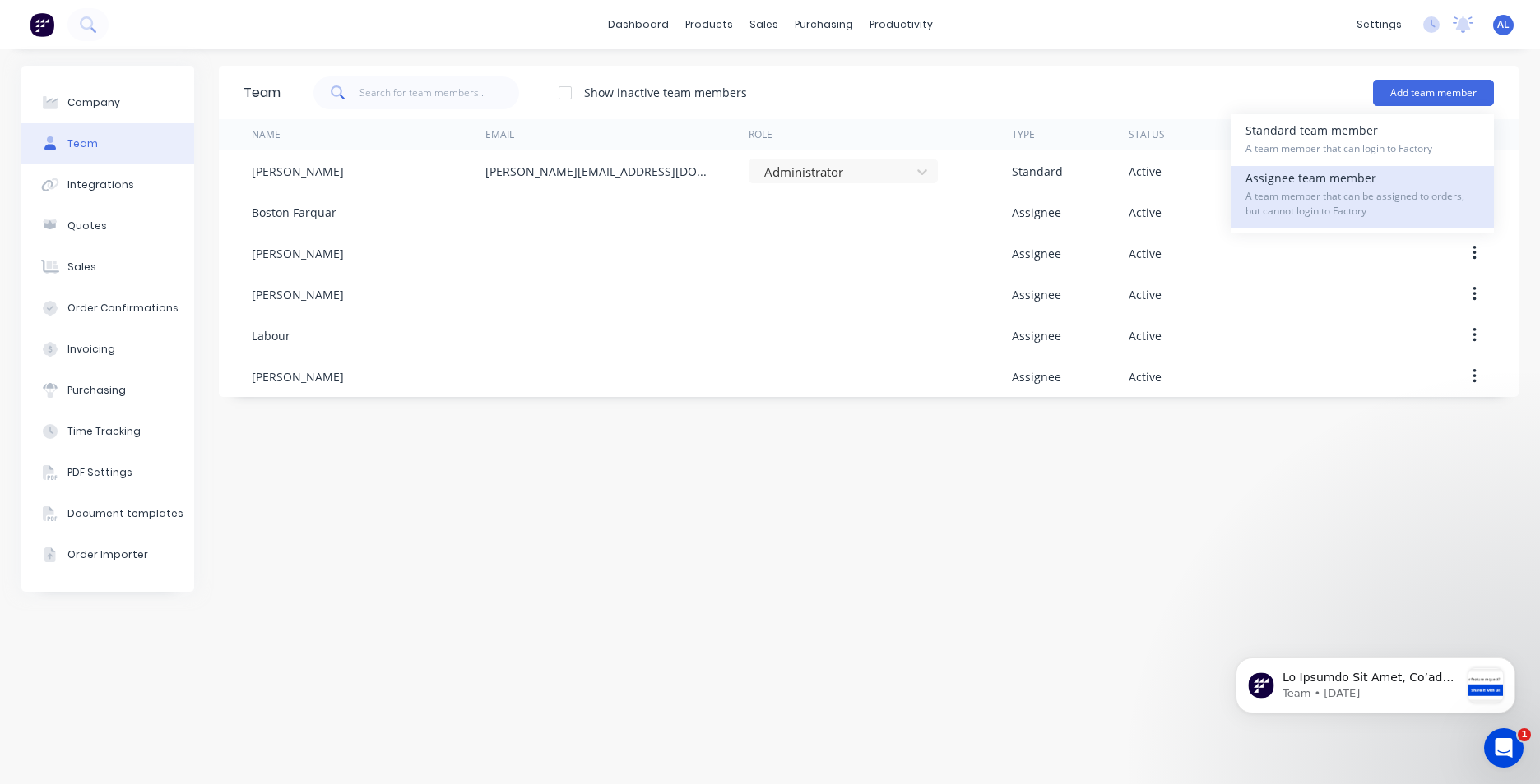
click at [1382, 182] on div "Assignee team member A team member that can be assigned to orders, but cannot l…" at bounding box center [1362, 198] width 233 height 62
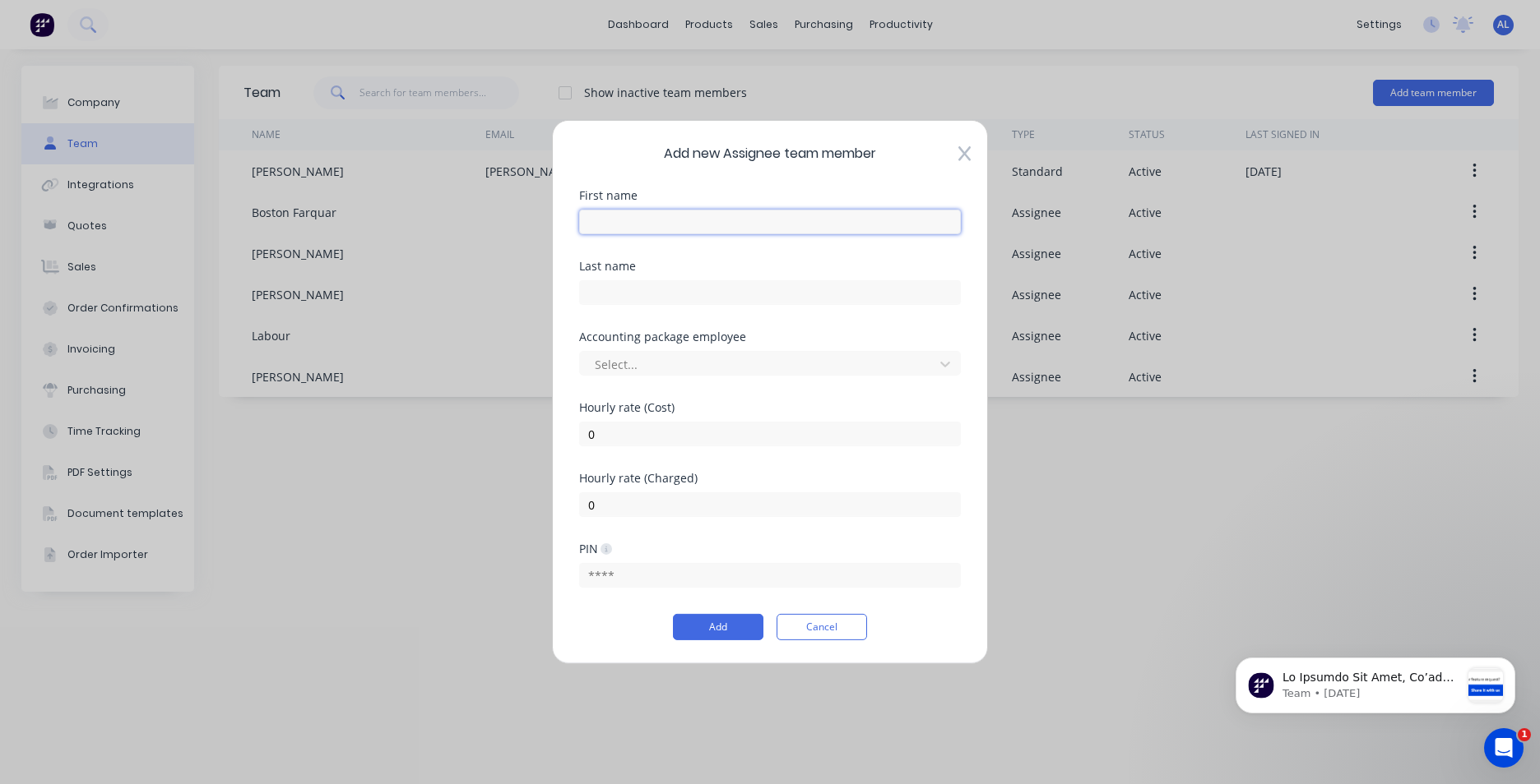
click at [821, 222] on input "text" at bounding box center [769, 222] width 382 height 25
type input "[PERSON_NAME]"
click at [757, 287] on input "text" at bounding box center [769, 293] width 382 height 25
type input "Ford"
click at [704, 625] on button "Add" at bounding box center [718, 627] width 91 height 27
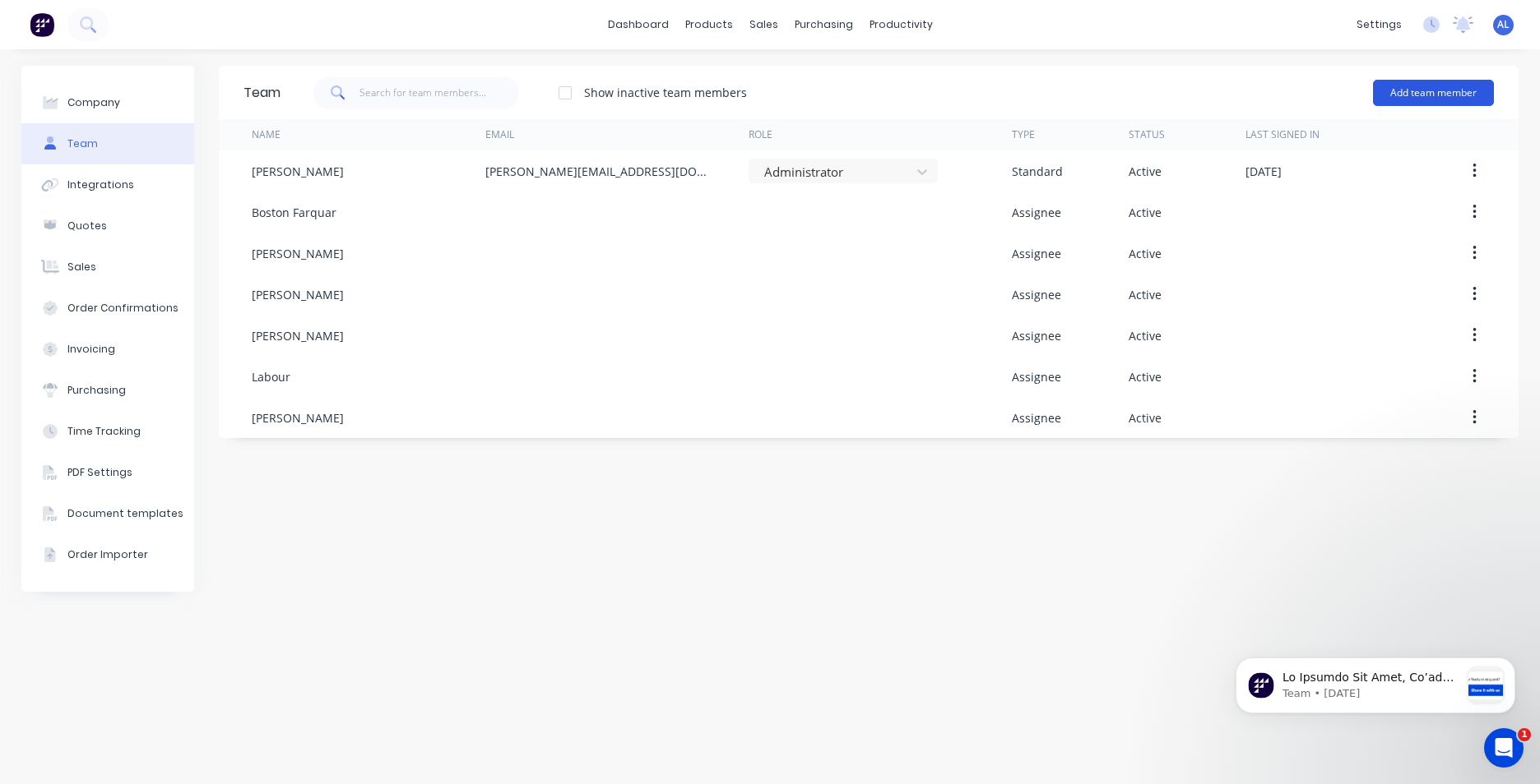
click at [1412, 96] on button "Add team member" at bounding box center [1433, 93] width 121 height 27
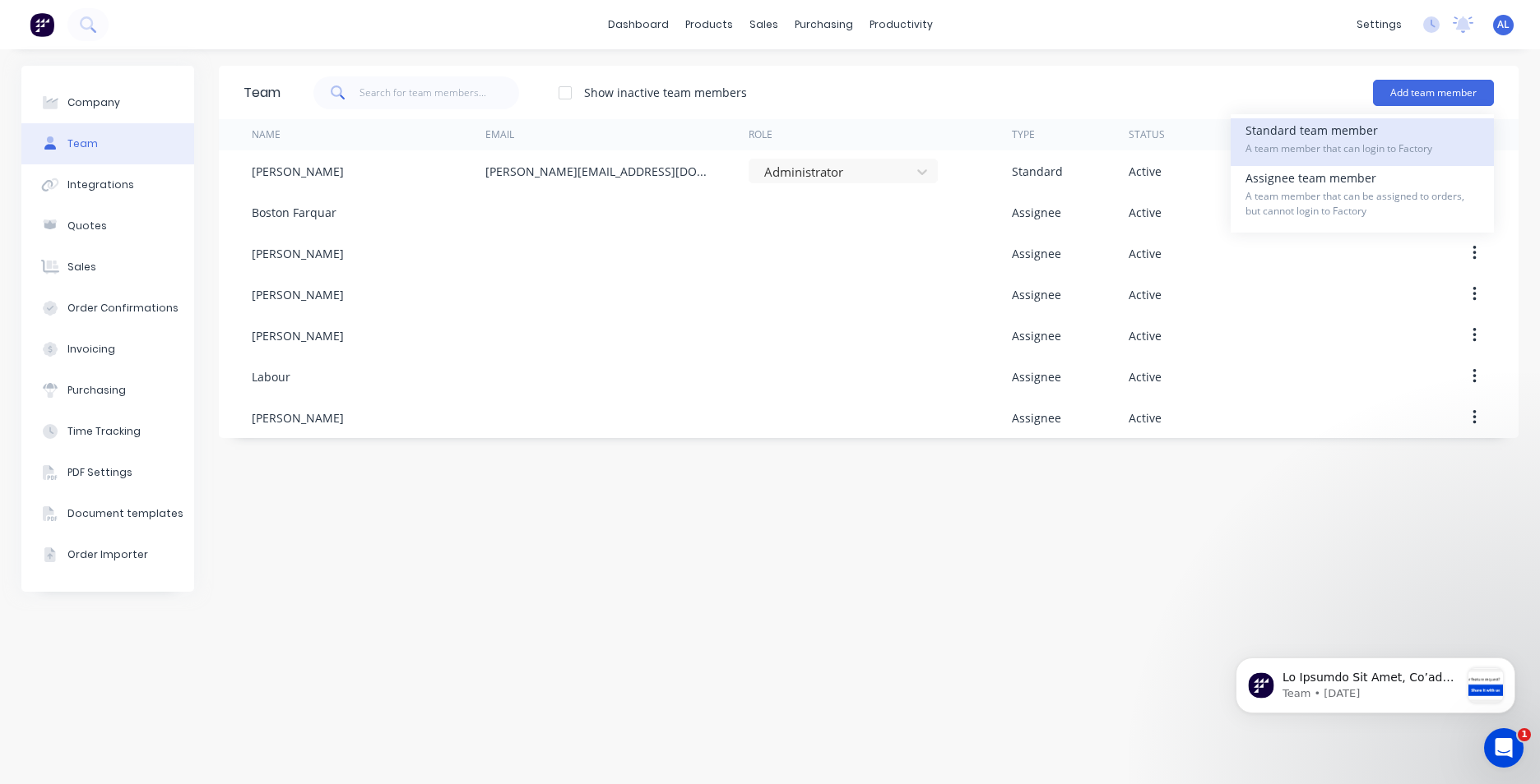
click at [1385, 126] on div "Standard team member A team member that can login to Factory" at bounding box center [1362, 142] width 233 height 48
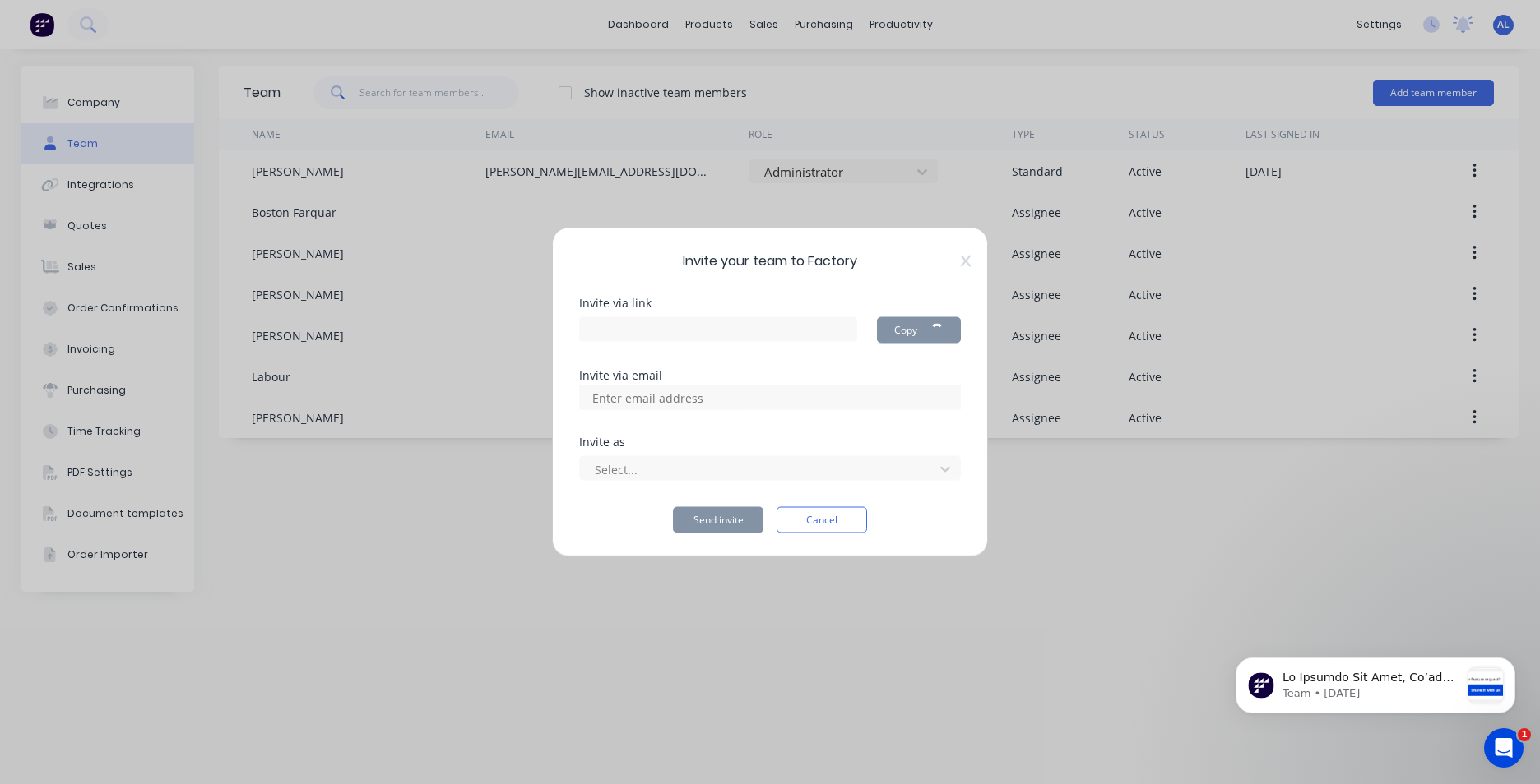
type input "[URL][DOMAIN_NAME]"
click at [964, 262] on icon at bounding box center [965, 261] width 10 height 13
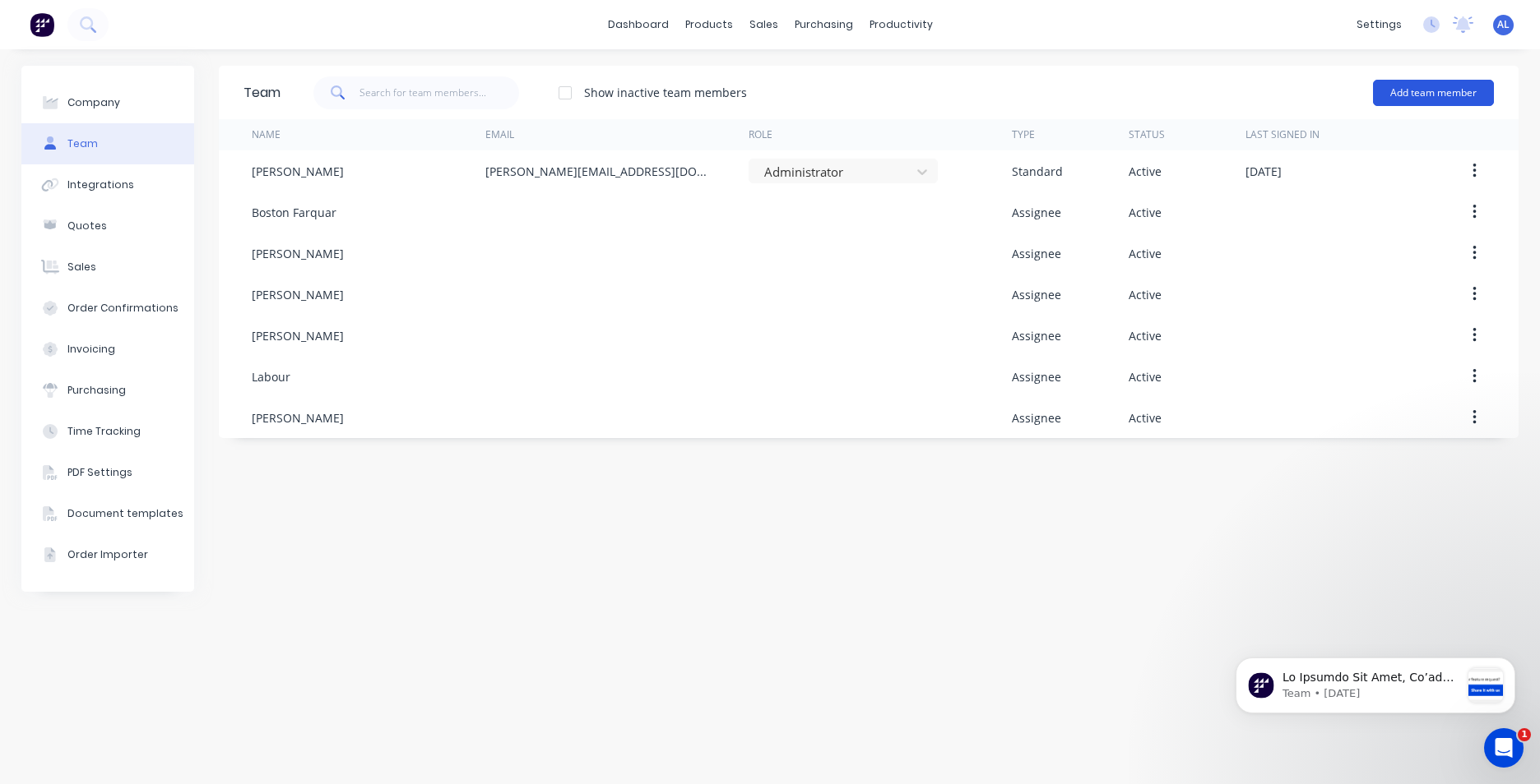
click at [1472, 93] on button "Add team member" at bounding box center [1433, 93] width 121 height 27
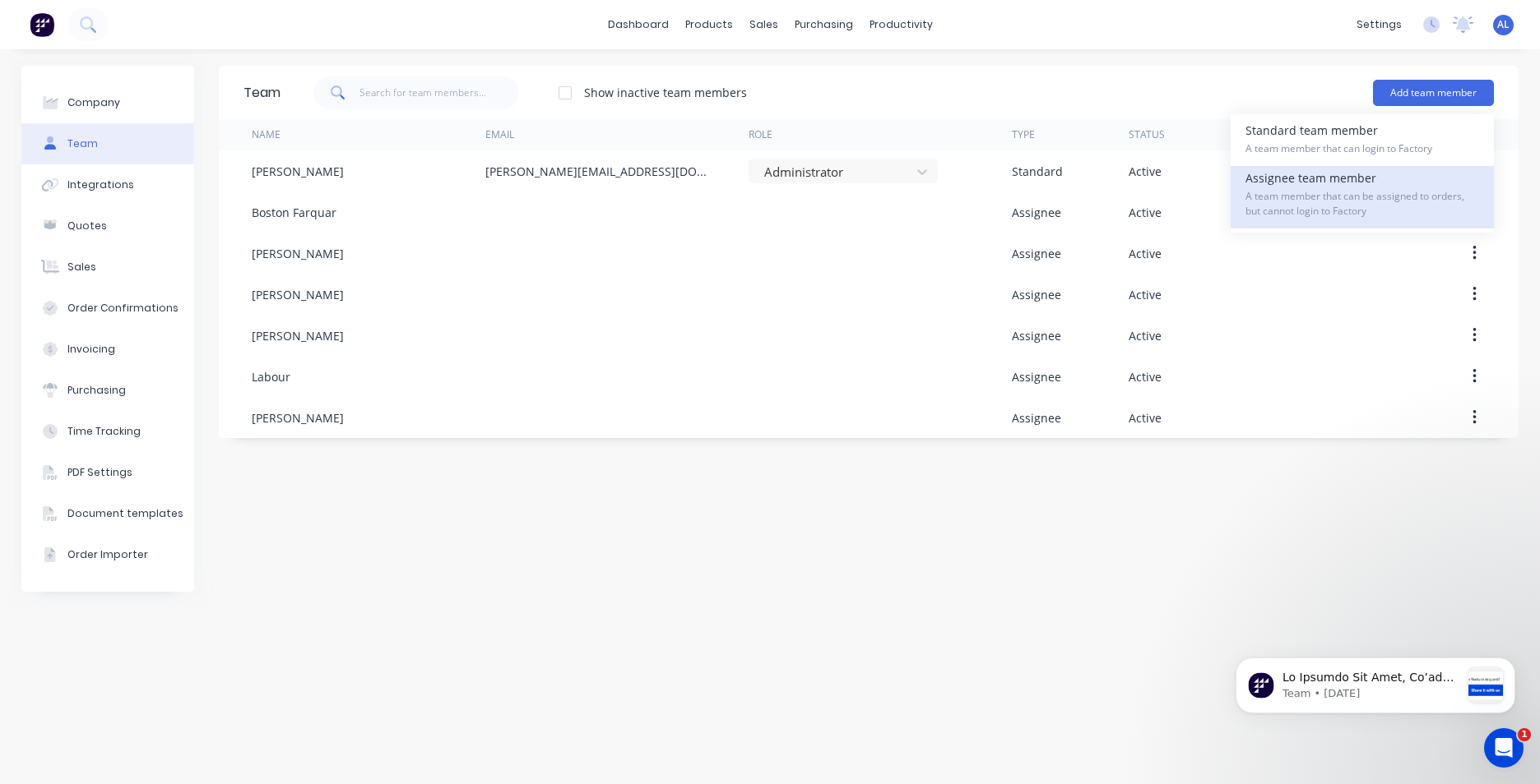
click at [1406, 203] on span "A team member that can be assigned to orders, but cannot login to Factory" at bounding box center [1362, 204] width 233 height 29
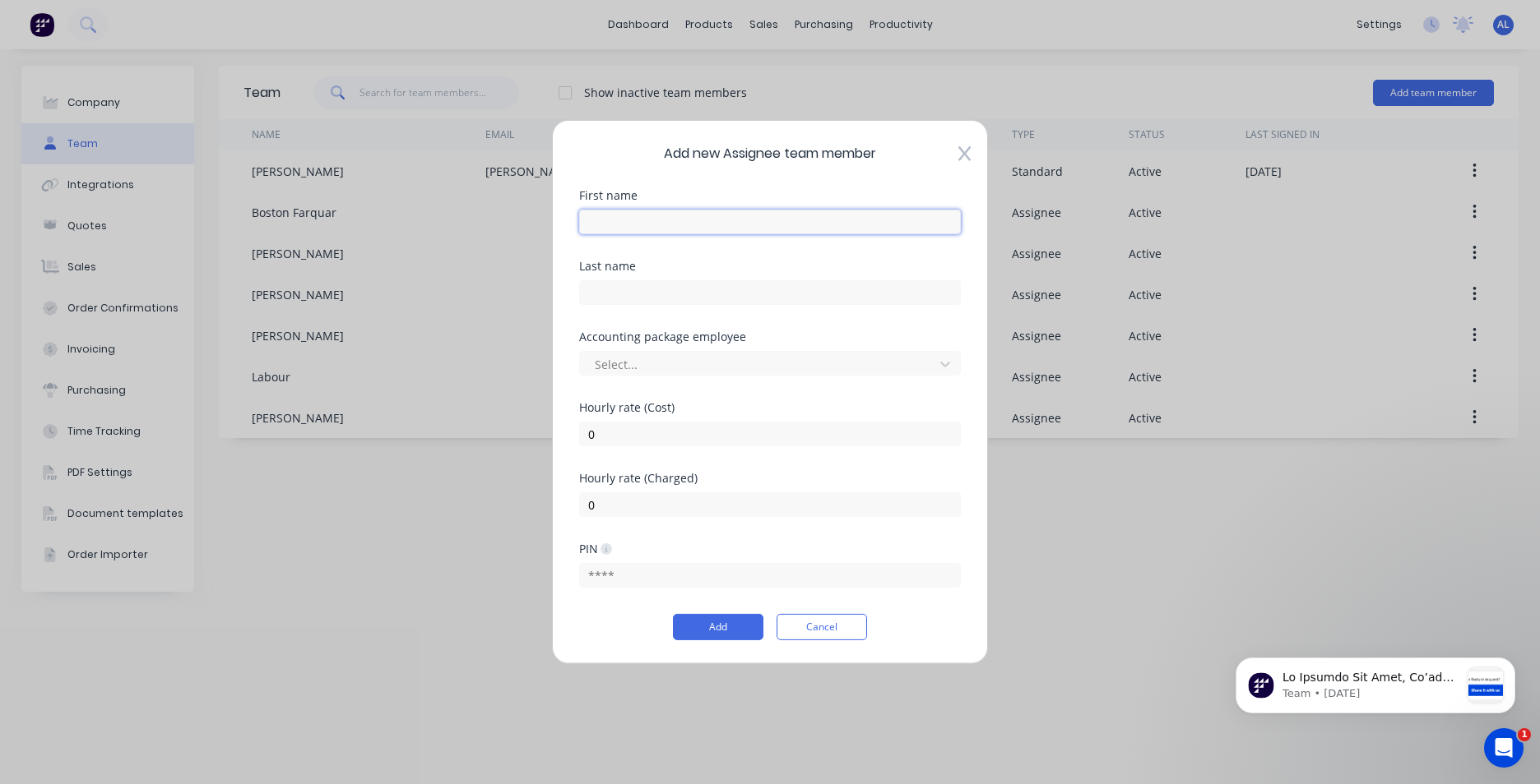
click at [702, 233] on input "text" at bounding box center [769, 222] width 382 height 25
type input "Caleb"
click at [696, 297] on input "text" at bounding box center [769, 293] width 382 height 25
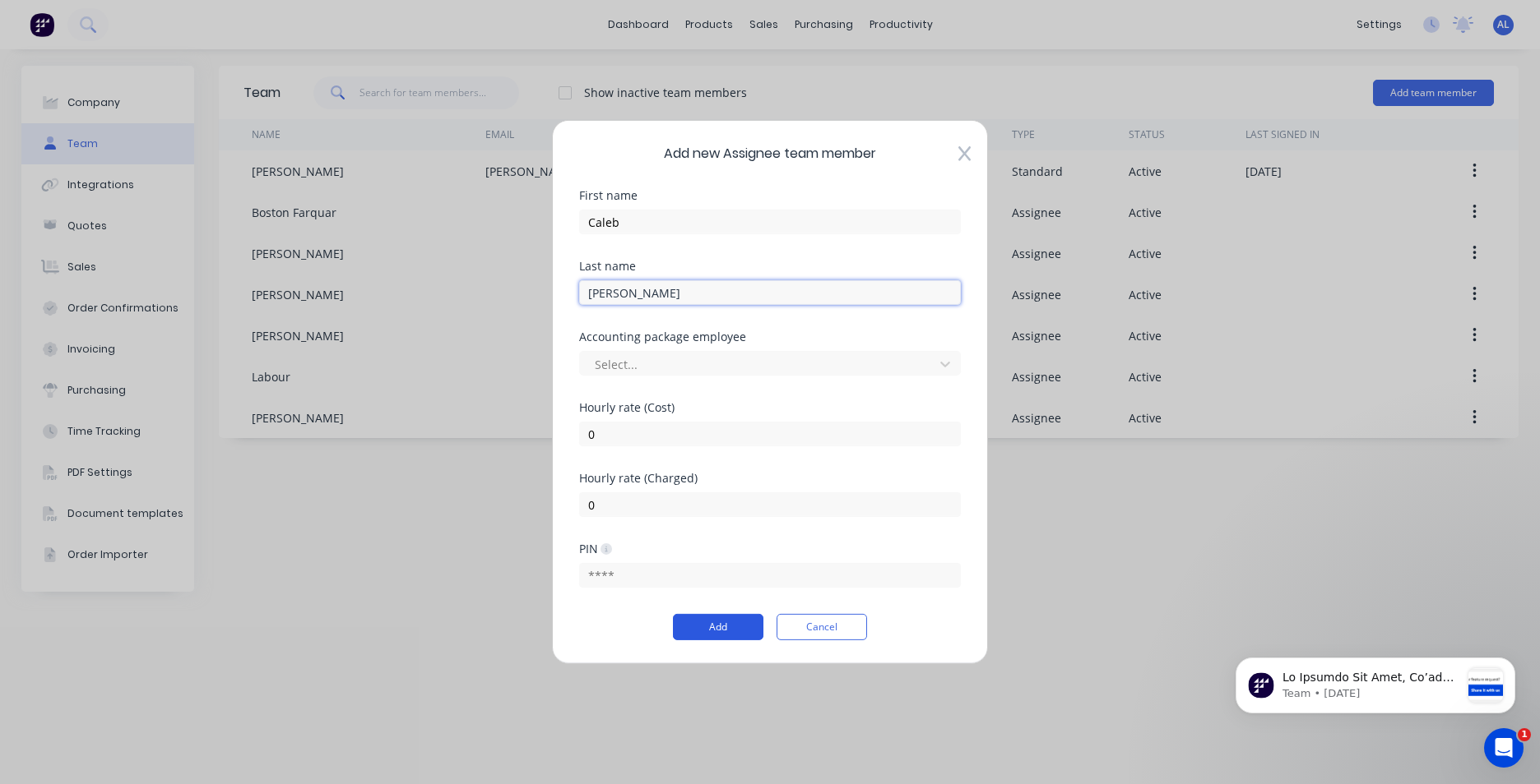
type input "[PERSON_NAME]"
click at [719, 623] on button "Add" at bounding box center [718, 627] width 91 height 27
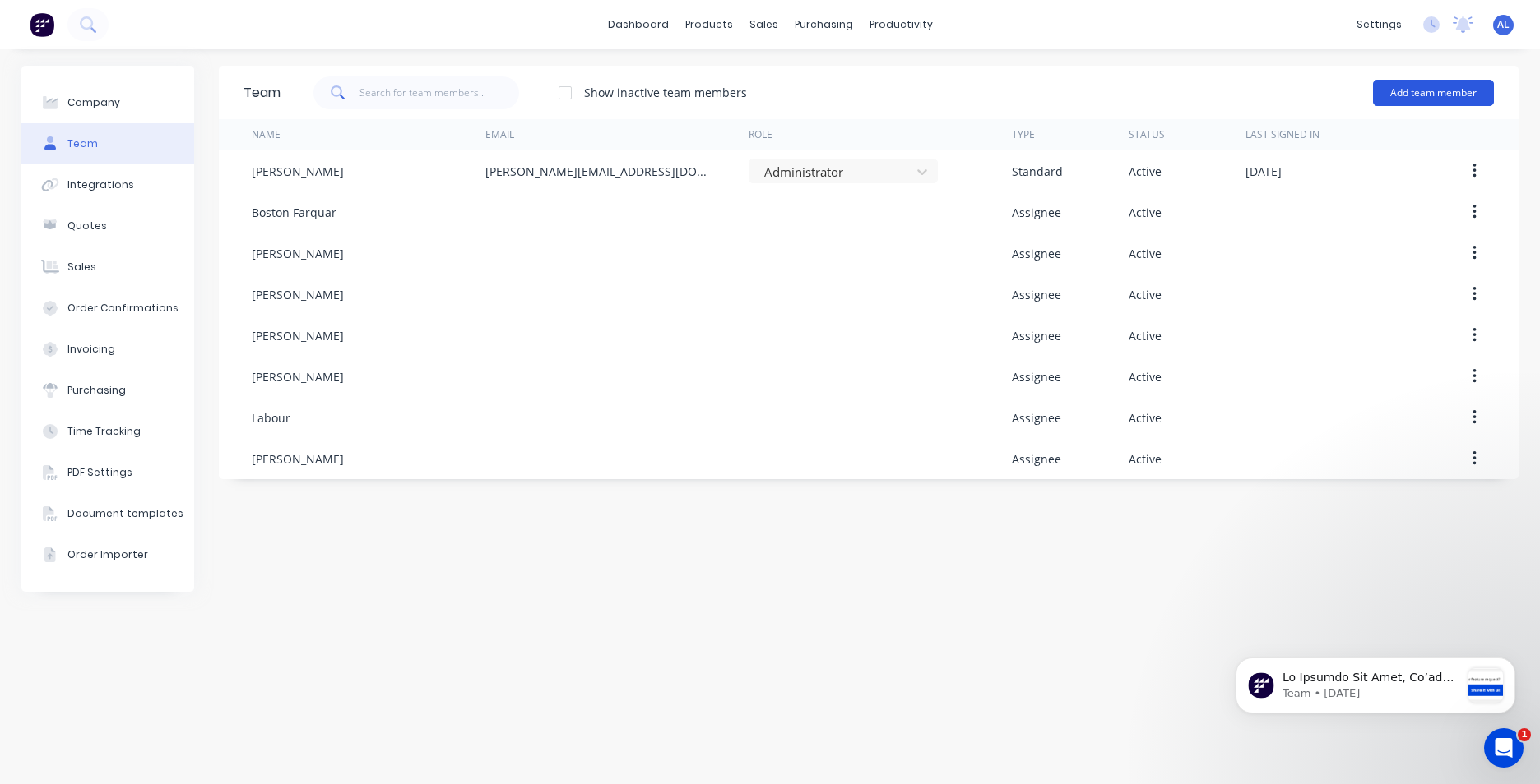
click at [1472, 100] on button "Add team member" at bounding box center [1433, 93] width 121 height 27
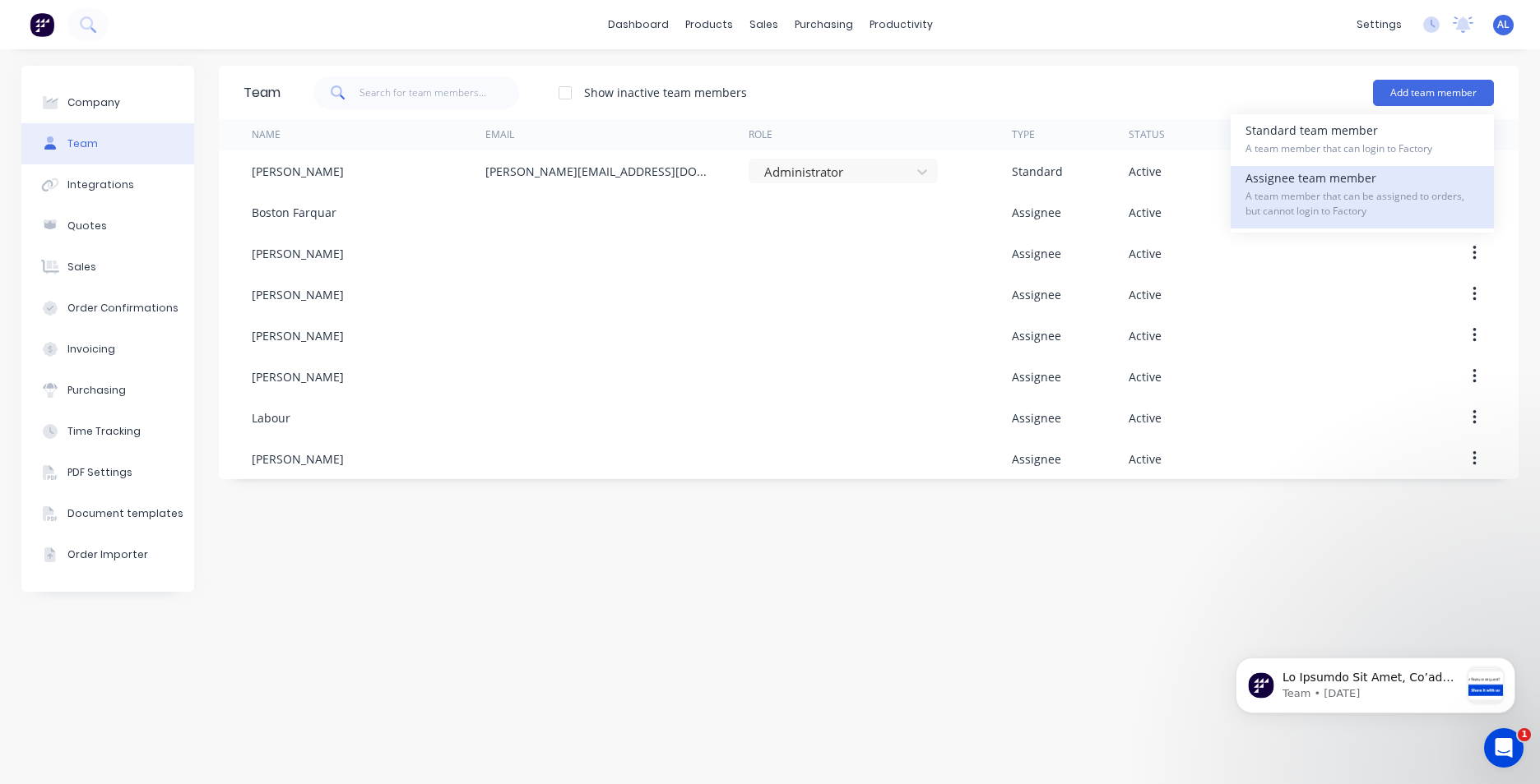
click at [1337, 184] on div "Assignee team member A team member that can be assigned to orders, but cannot l…" at bounding box center [1362, 198] width 233 height 62
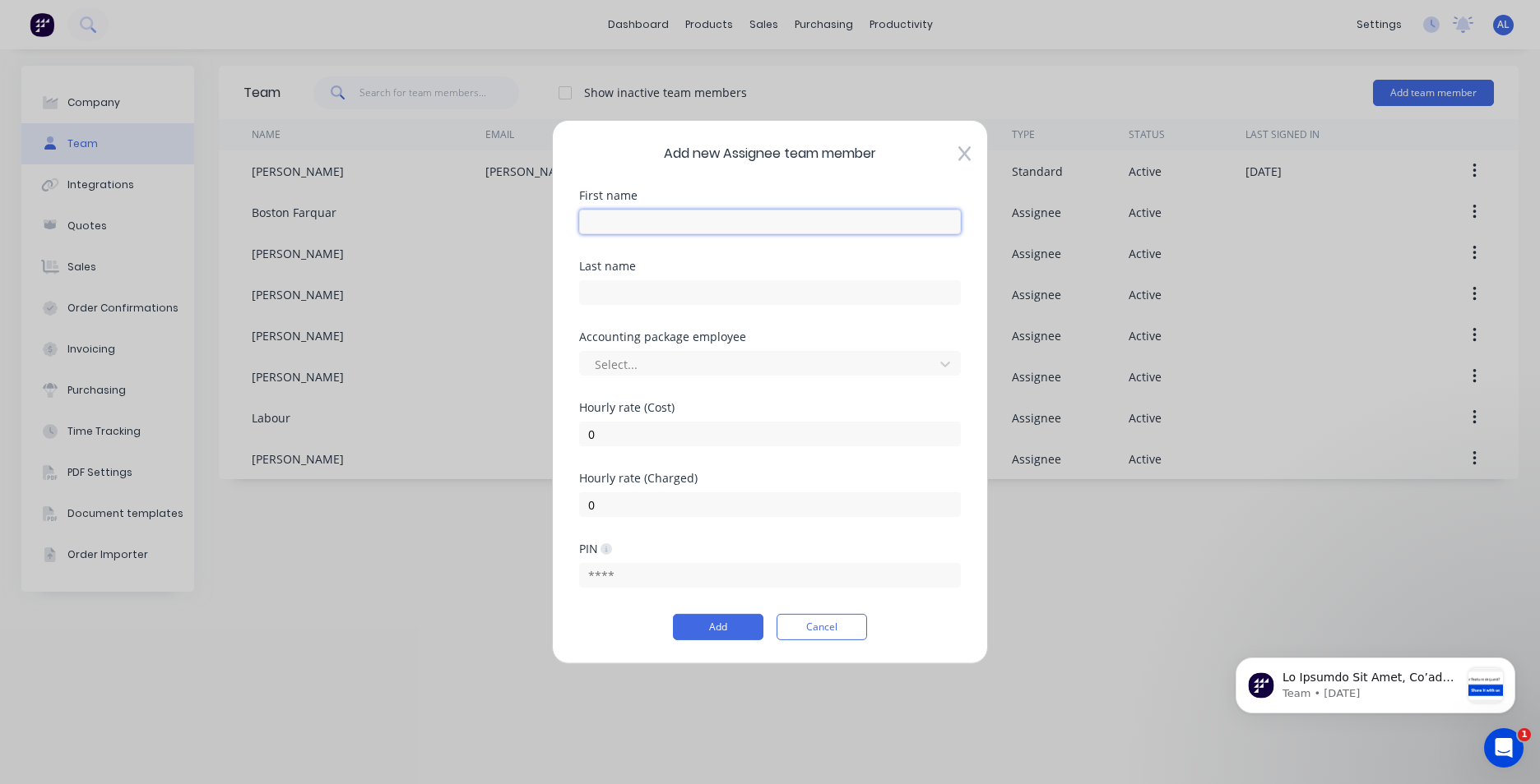
click at [782, 228] on input "text" at bounding box center [769, 222] width 382 height 25
type input "[PERSON_NAME]"
click at [815, 288] on input "text" at bounding box center [769, 293] width 382 height 25
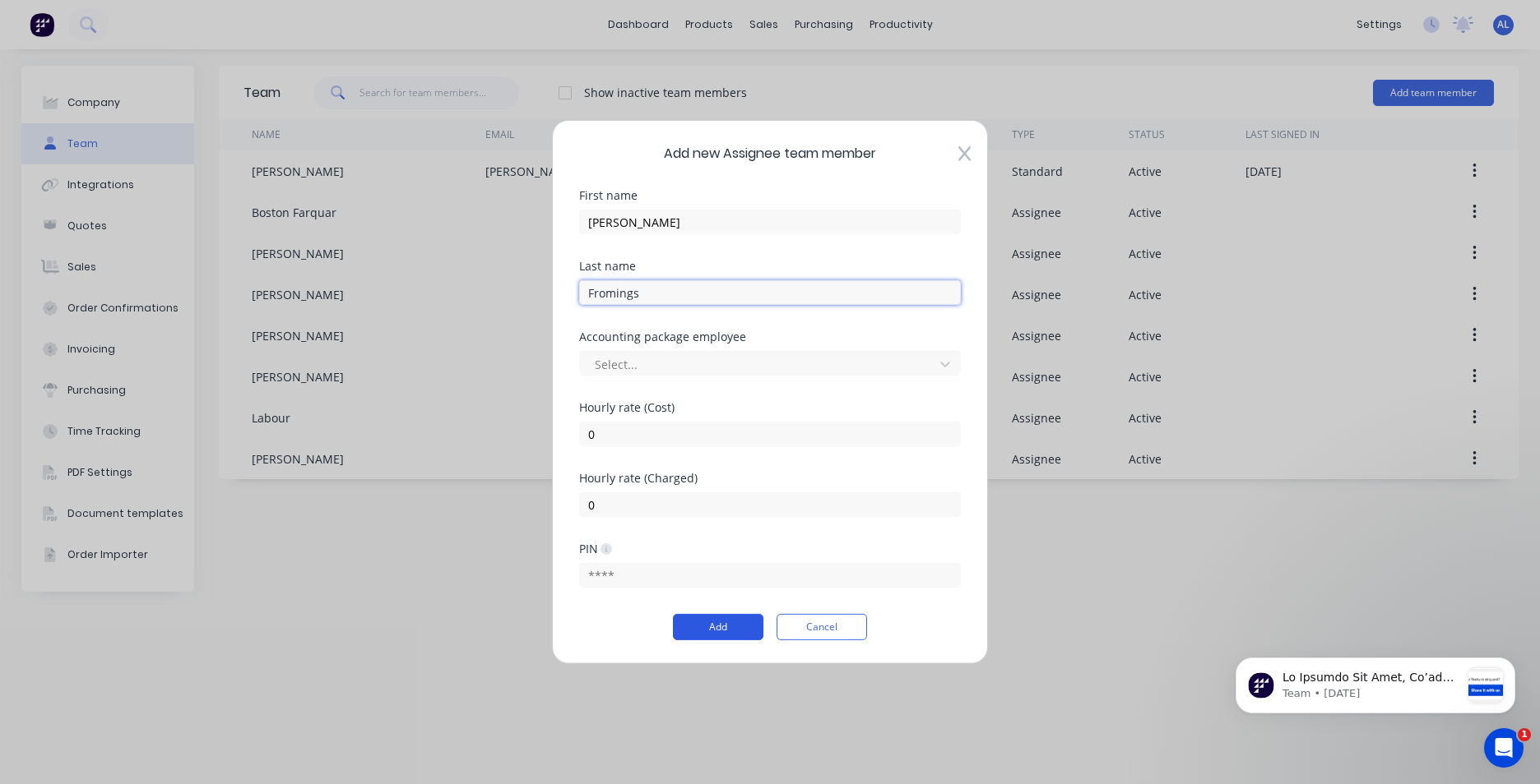
type input "Fromings"
click at [724, 619] on button "Add" at bounding box center [718, 627] width 91 height 27
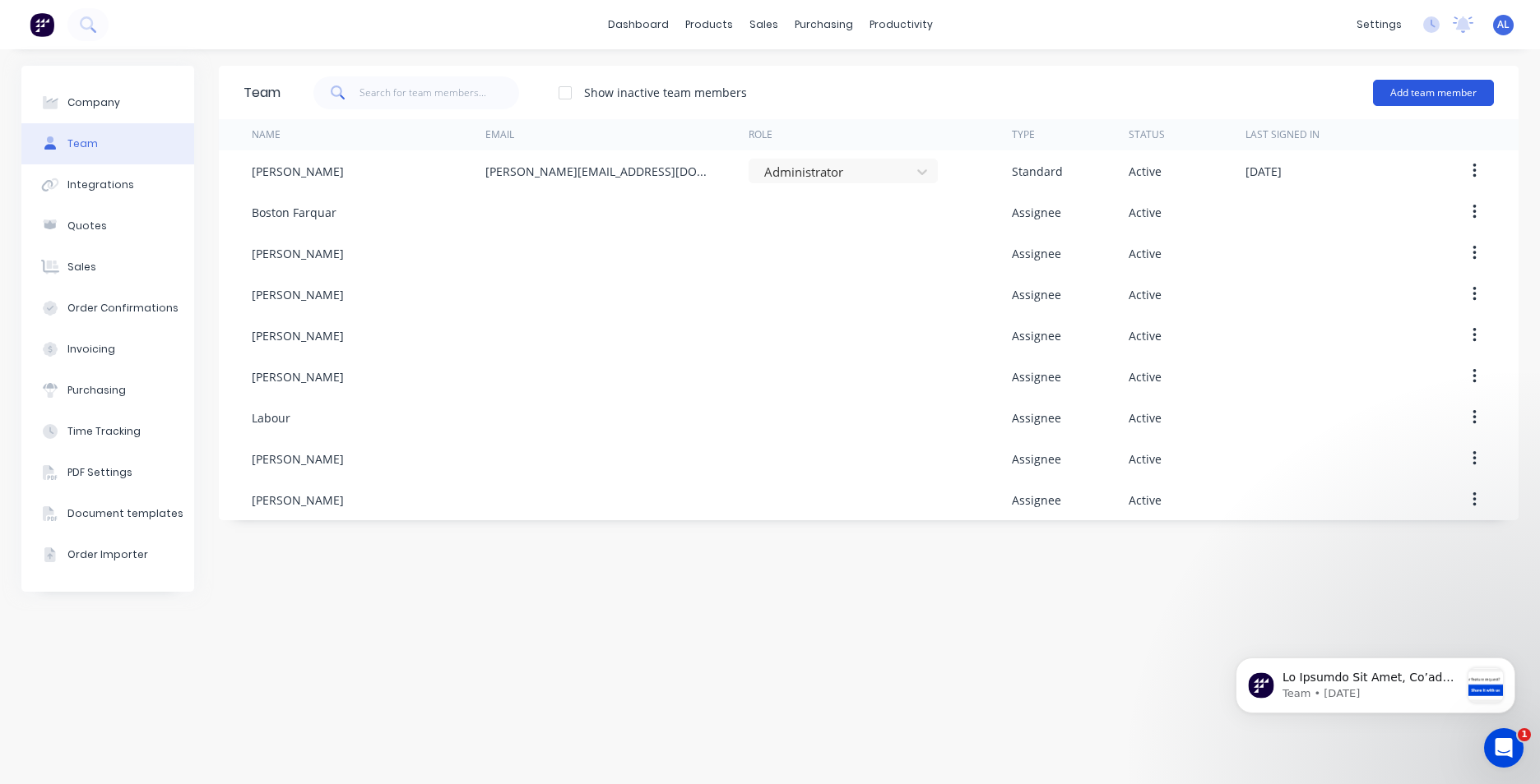
click at [1449, 93] on button "Add team member" at bounding box center [1433, 93] width 121 height 27
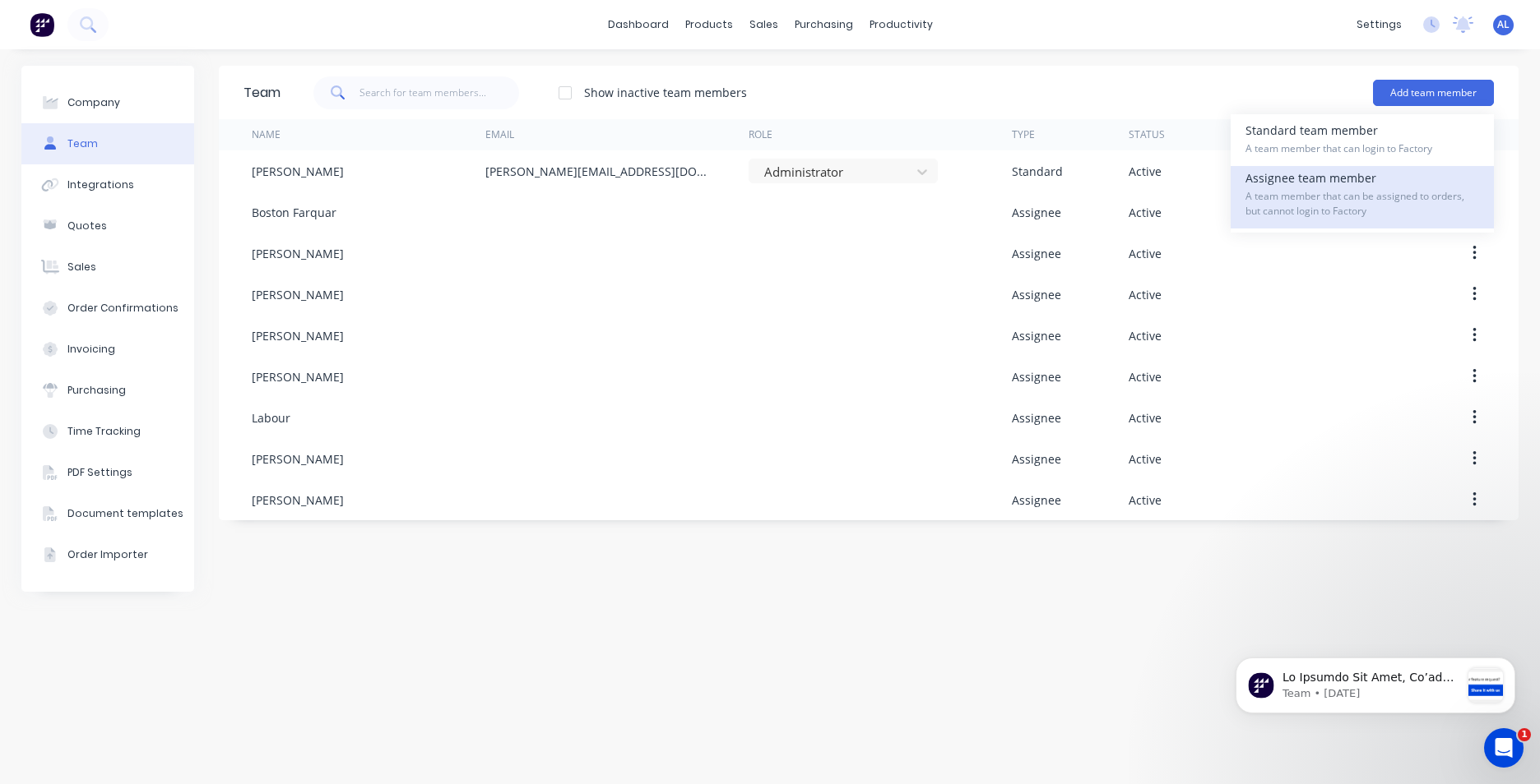
click at [1341, 192] on span "A team member that can be assigned to orders, but cannot login to Factory" at bounding box center [1362, 204] width 233 height 29
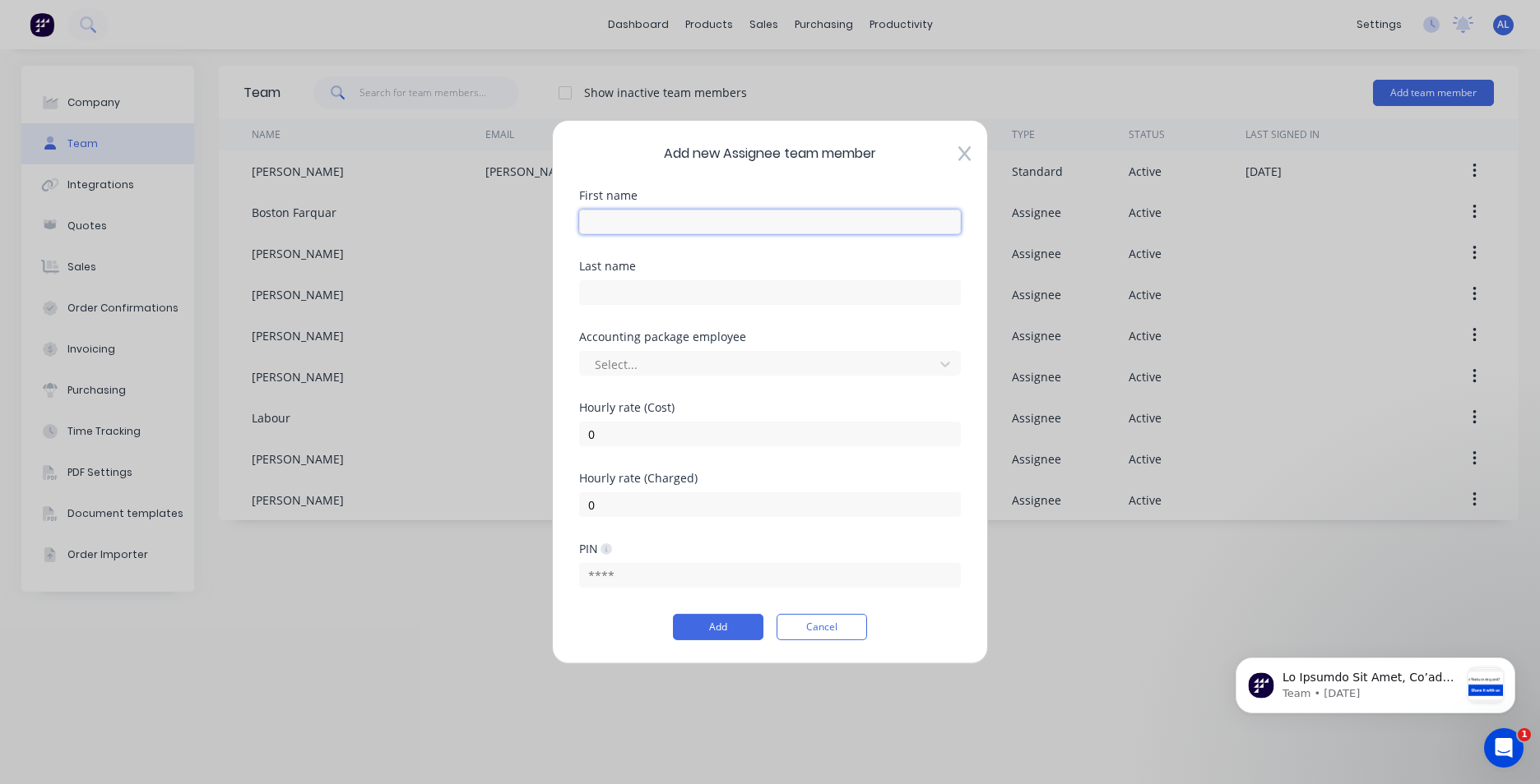
click at [661, 223] on input "text" at bounding box center [769, 222] width 382 height 25
type input "[PERSON_NAME]"
click at [660, 302] on input "text" at bounding box center [769, 293] width 382 height 25
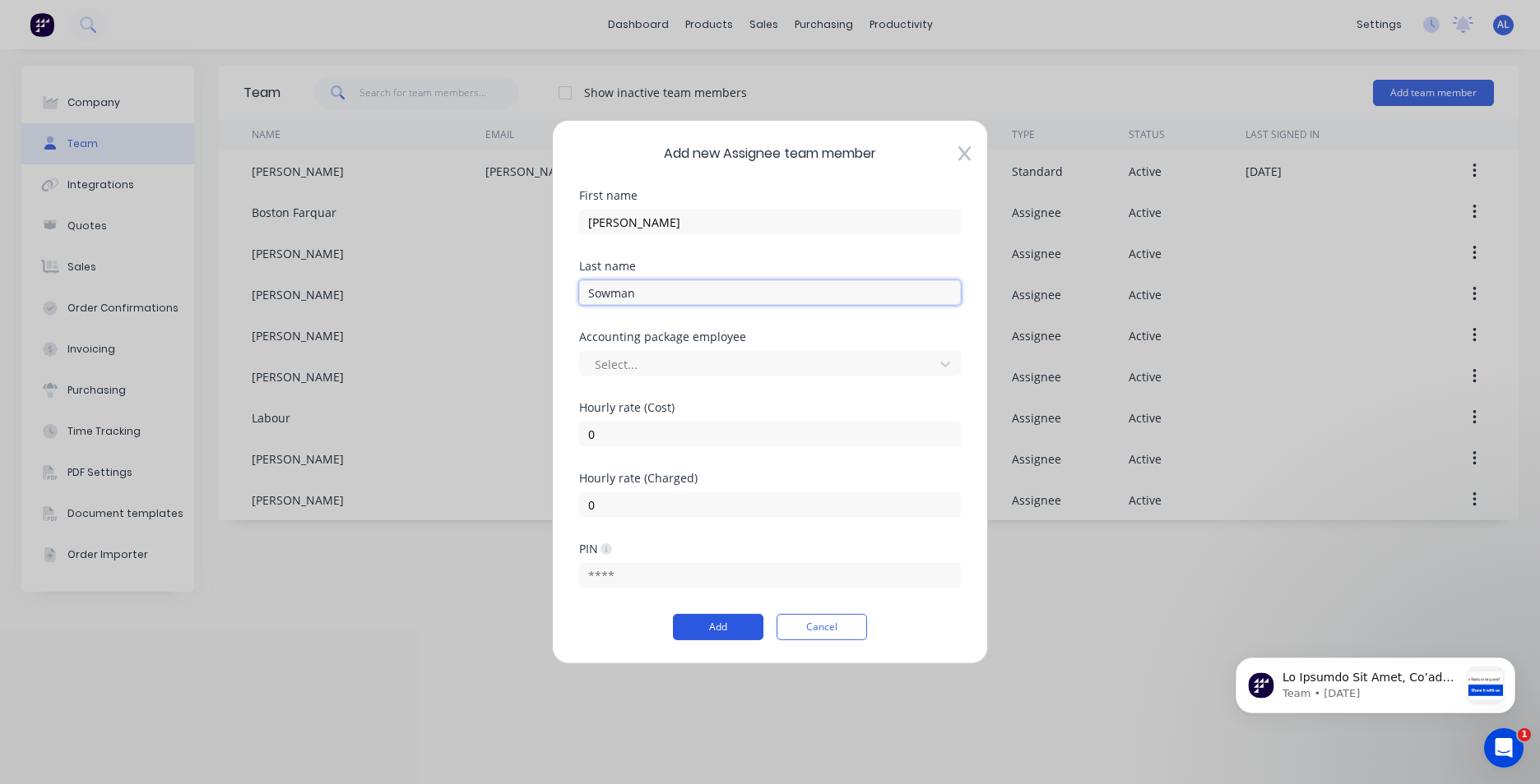
type input "Sowman"
click at [723, 622] on button "Add" at bounding box center [718, 627] width 91 height 27
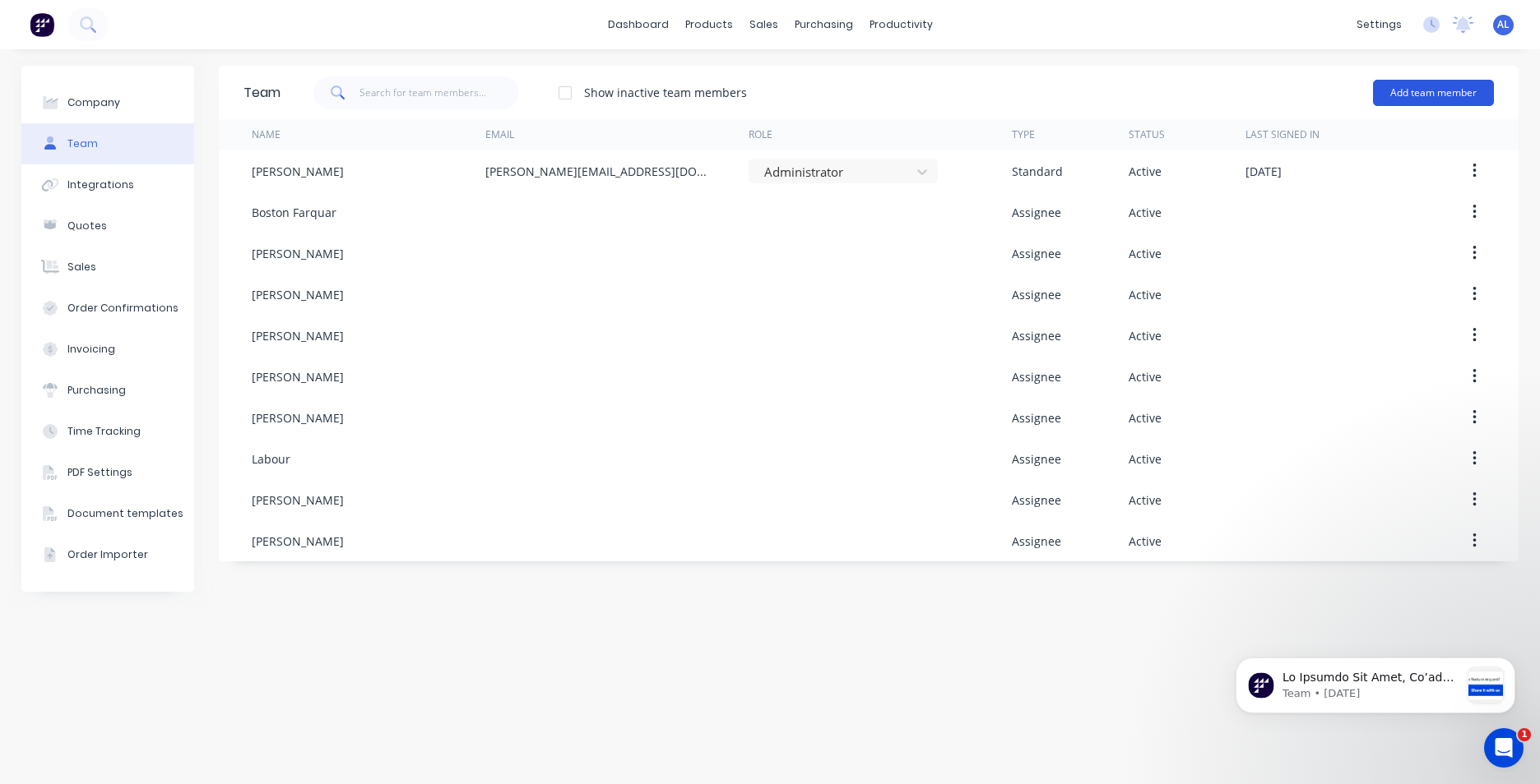
click at [1460, 96] on button "Add team member" at bounding box center [1433, 93] width 121 height 27
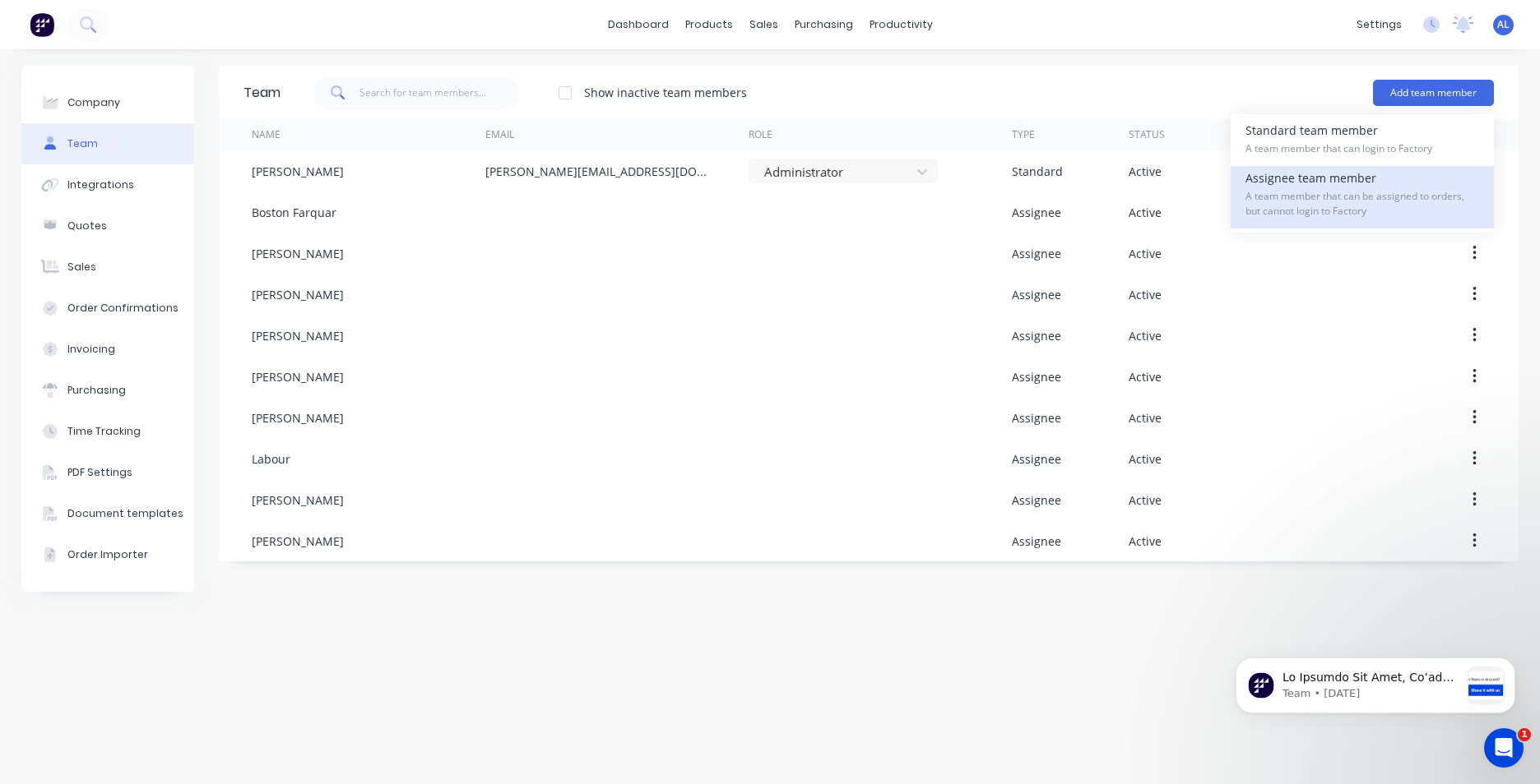
click at [1382, 190] on span "A team member that can be assigned to orders, but cannot login to Factory" at bounding box center [1362, 204] width 233 height 29
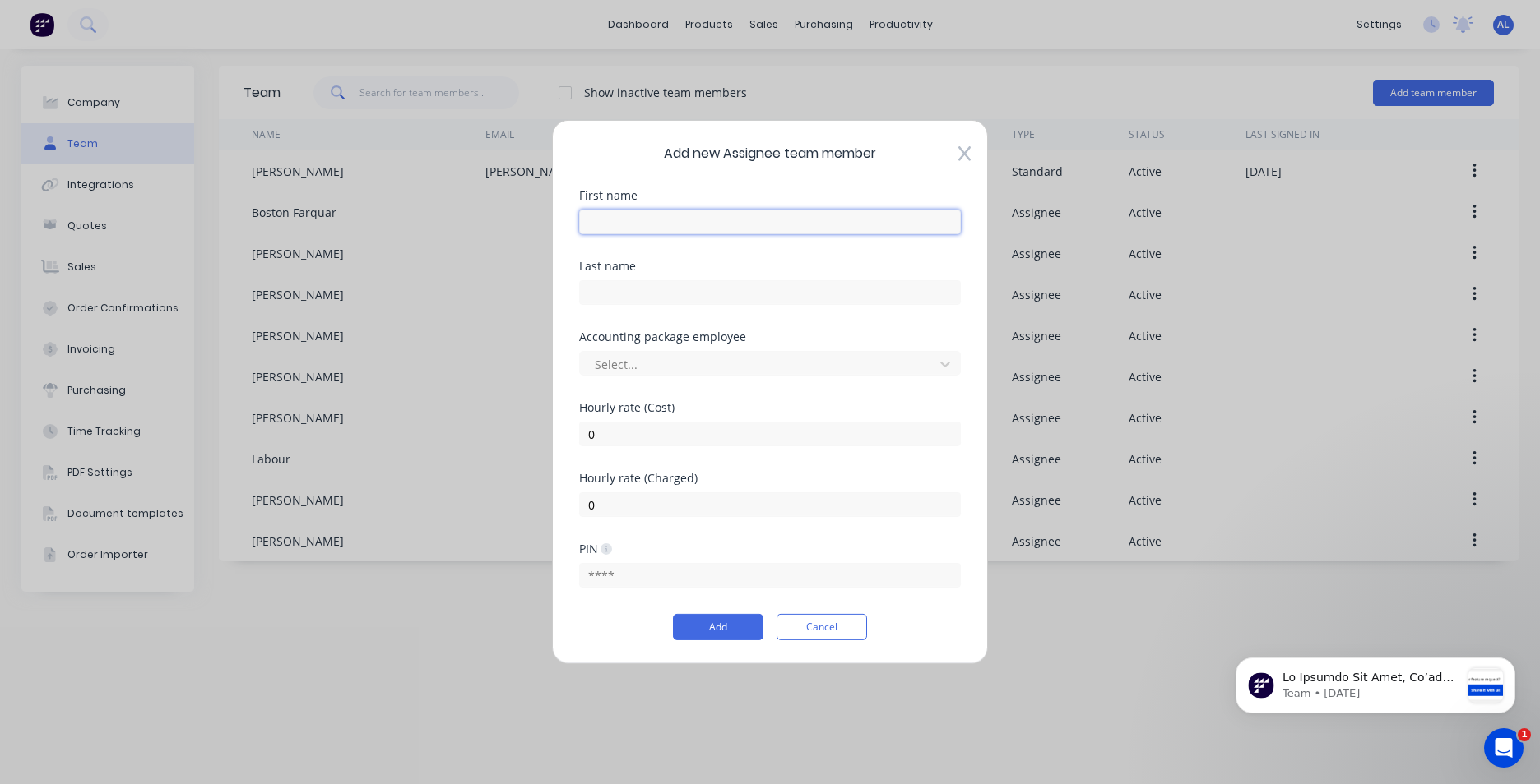
click at [692, 228] on input "text" at bounding box center [769, 222] width 382 height 25
type input "[PERSON_NAME]"
click at [719, 631] on button "Add" at bounding box center [718, 627] width 91 height 27
